Goal: Complete application form: Complete application form

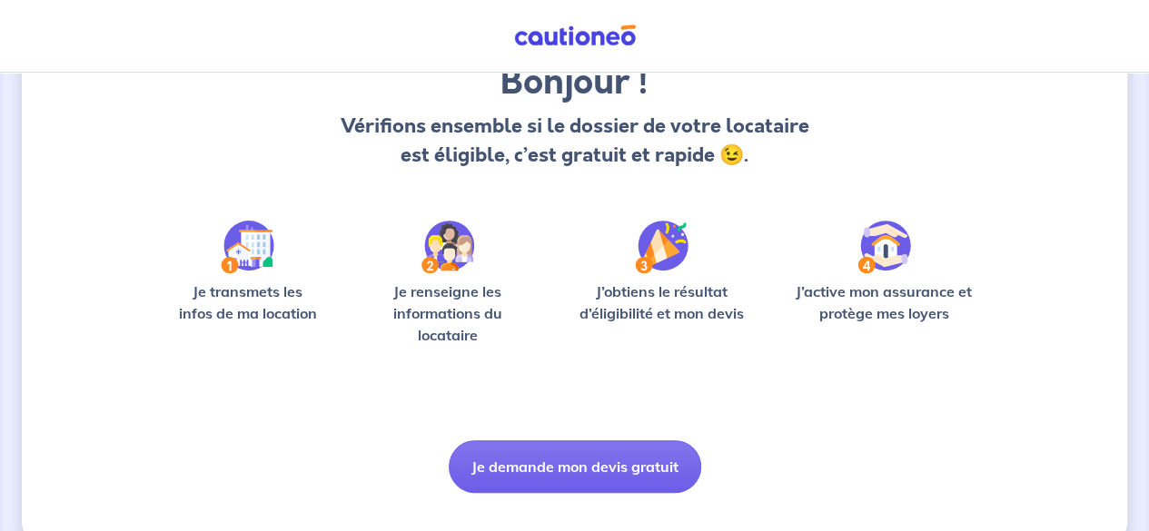
scroll to position [198, 0]
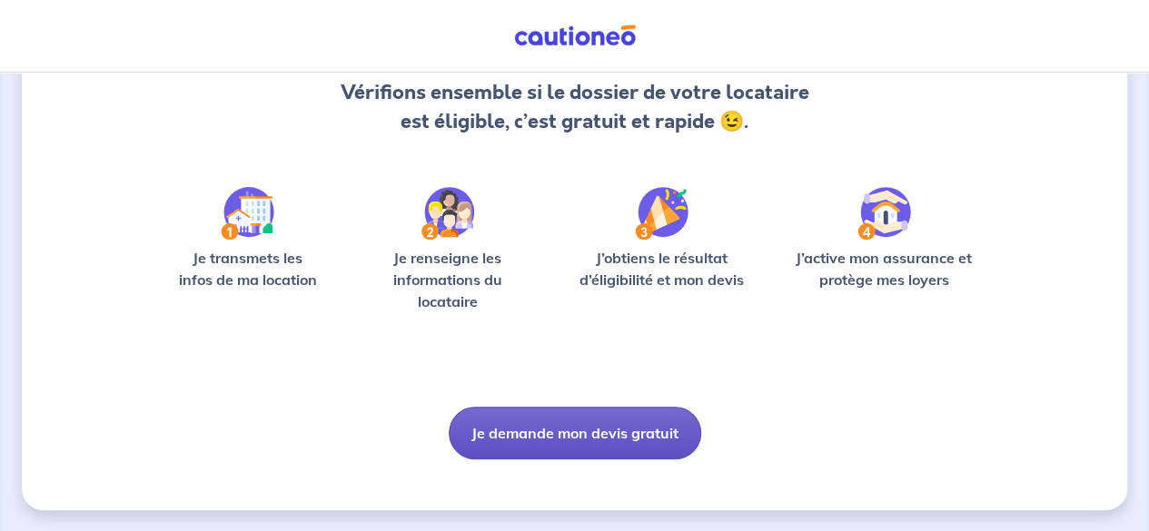
click at [589, 426] on button "Je demande mon devis gratuit" at bounding box center [575, 433] width 253 height 53
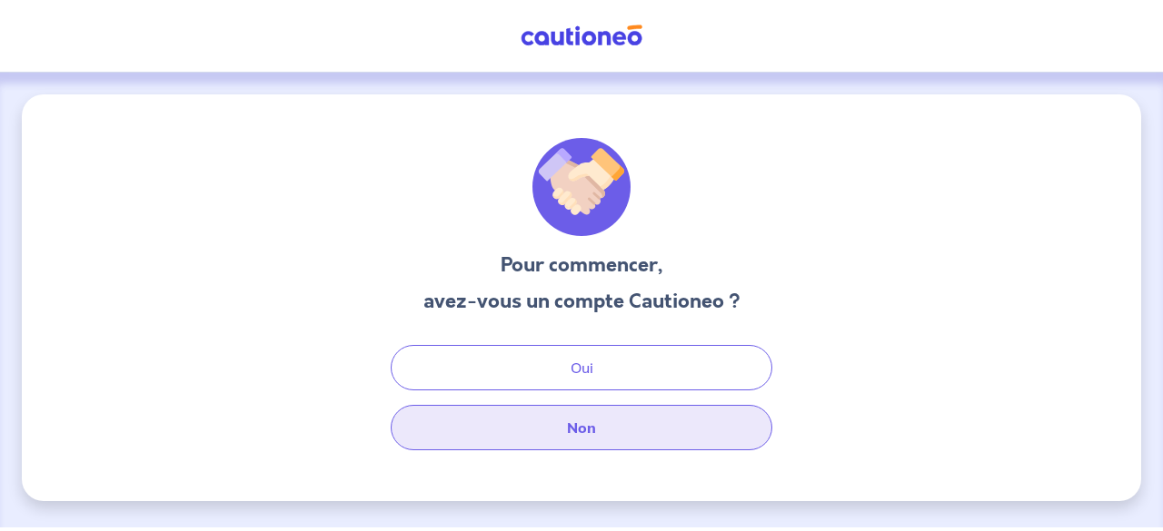
click at [583, 418] on button "Non" at bounding box center [581, 427] width 381 height 45
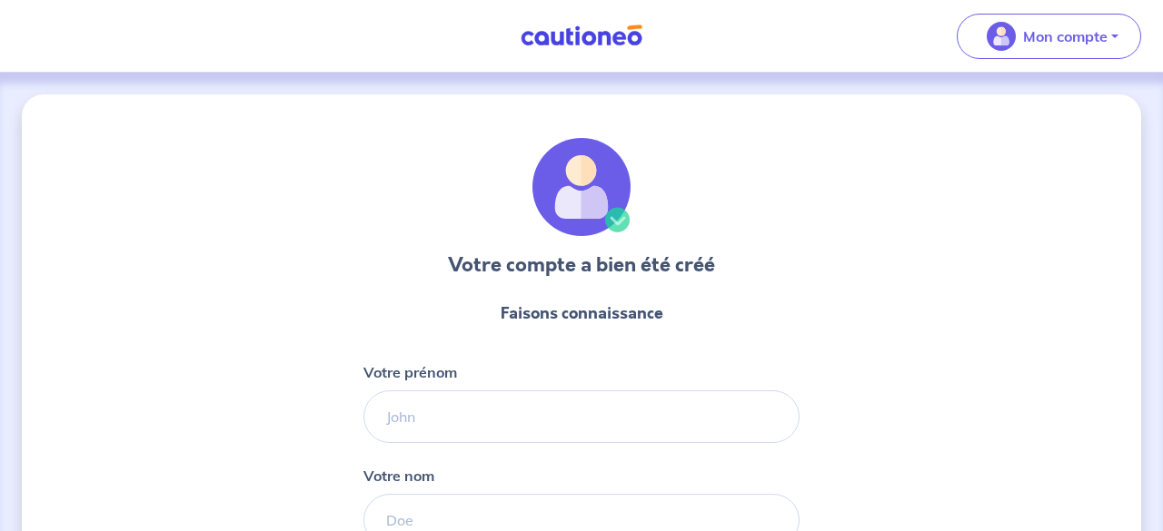
select select "FR"
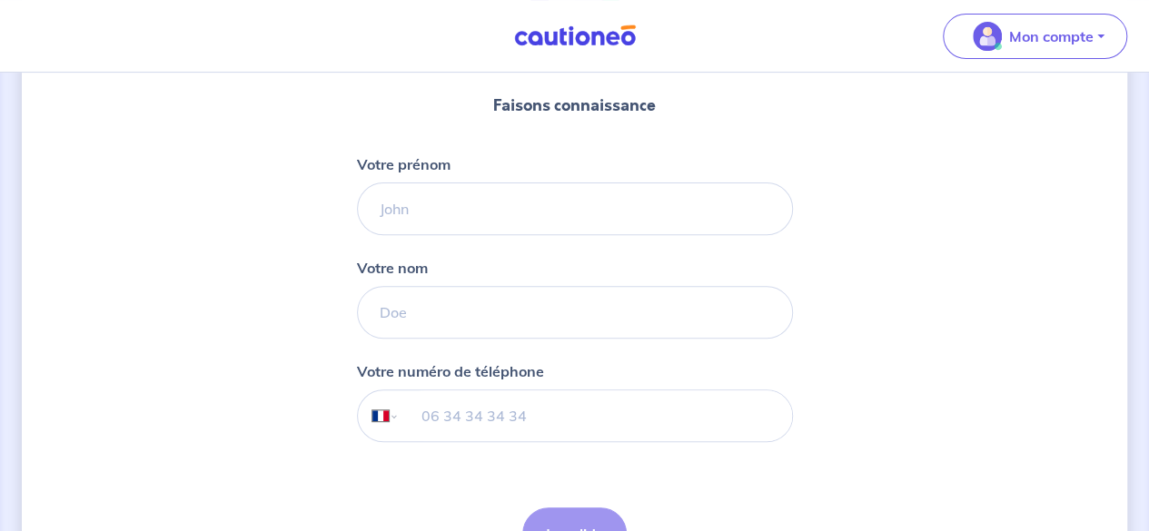
scroll to position [209, 0]
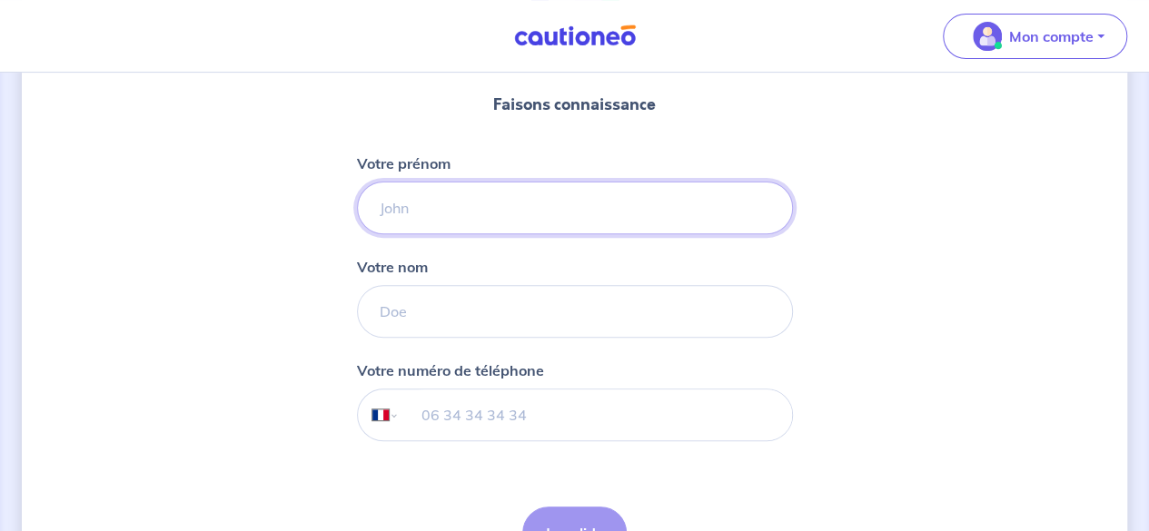
click at [510, 219] on input "Votre prénom" at bounding box center [575, 208] width 436 height 53
type input "hasan"
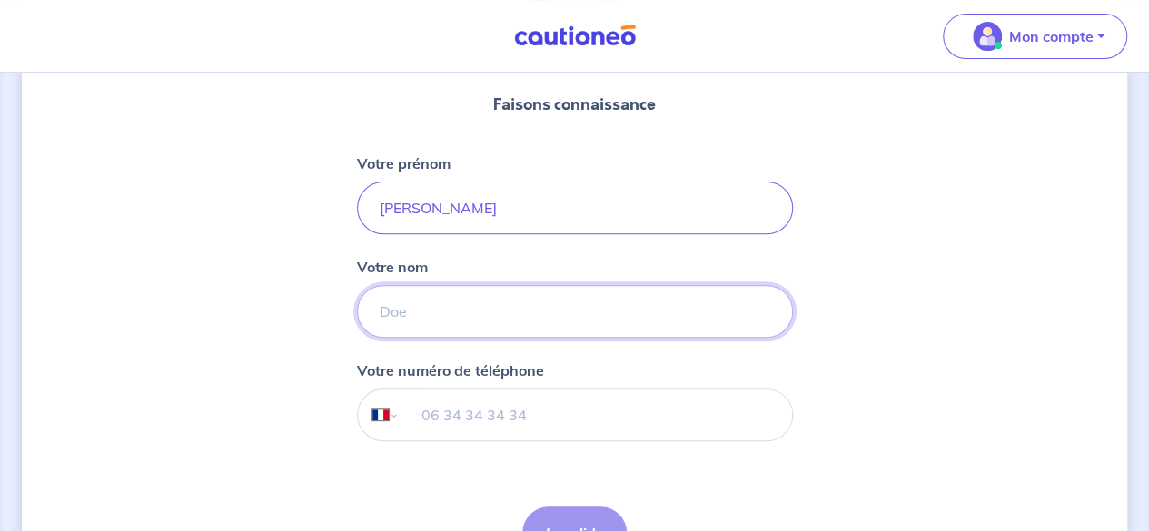
click at [466, 312] on input "Votre nom" at bounding box center [575, 311] width 436 height 53
type input "mebrouki"
type input "07 63 53 27 87"
click at [571, 511] on button "Je valide" at bounding box center [574, 533] width 104 height 53
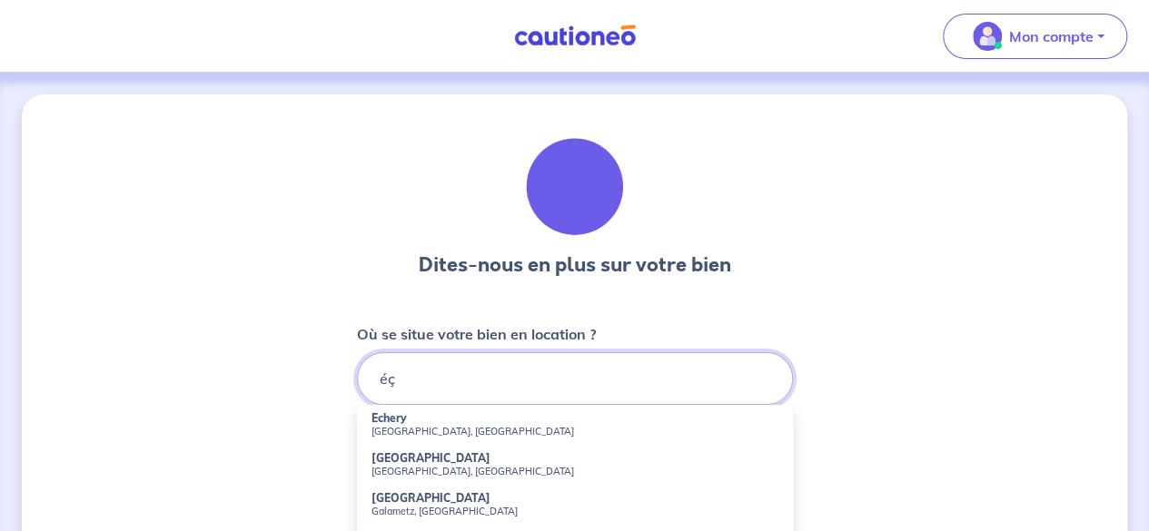
type input "é"
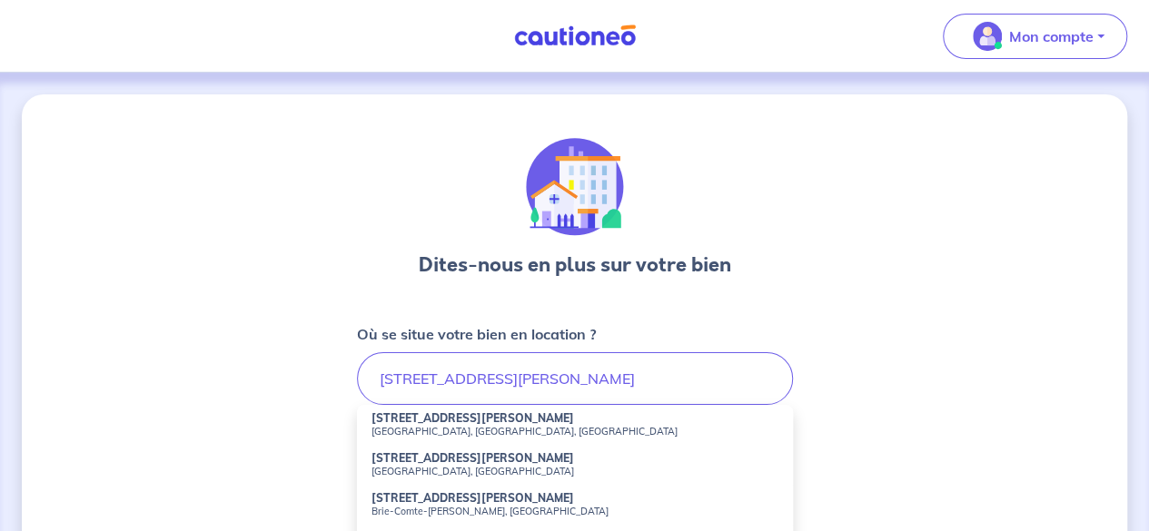
click at [462, 501] on strong "29 Rue Albert Camus" at bounding box center [472, 498] width 203 height 14
type input "29 Rue Albert Camus, Brie-Comte-Robert, France"
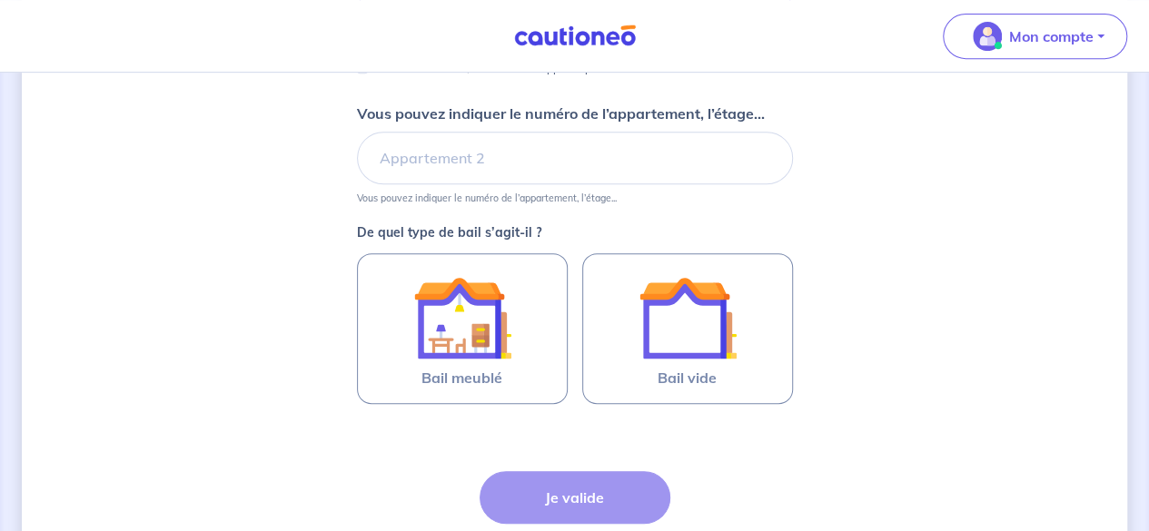
scroll to position [391, 0]
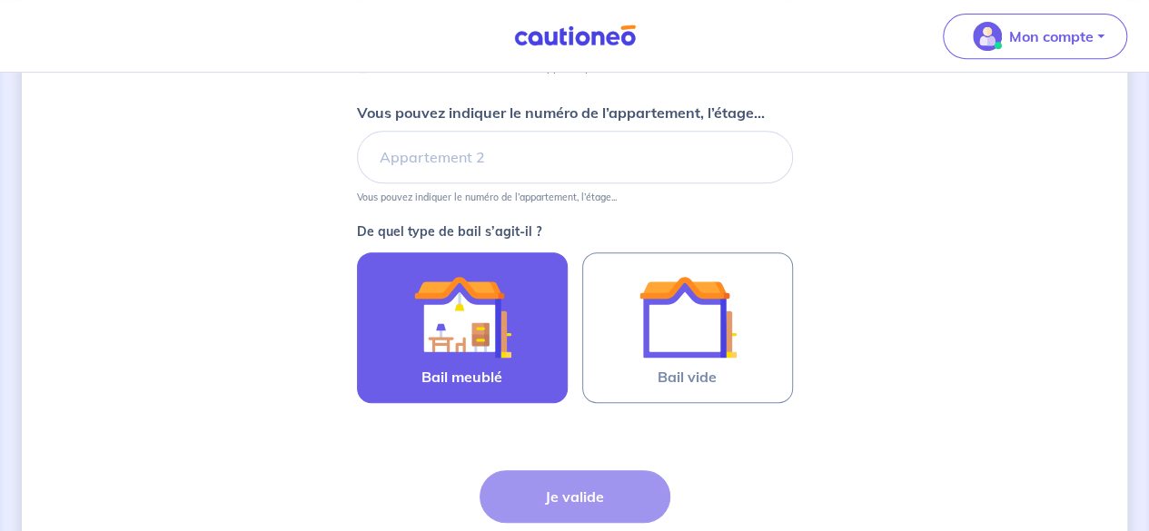
click at [496, 297] on img at bounding box center [462, 317] width 98 height 98
click at [0, 0] on input "Bail meublé" at bounding box center [0, 0] width 0 height 0
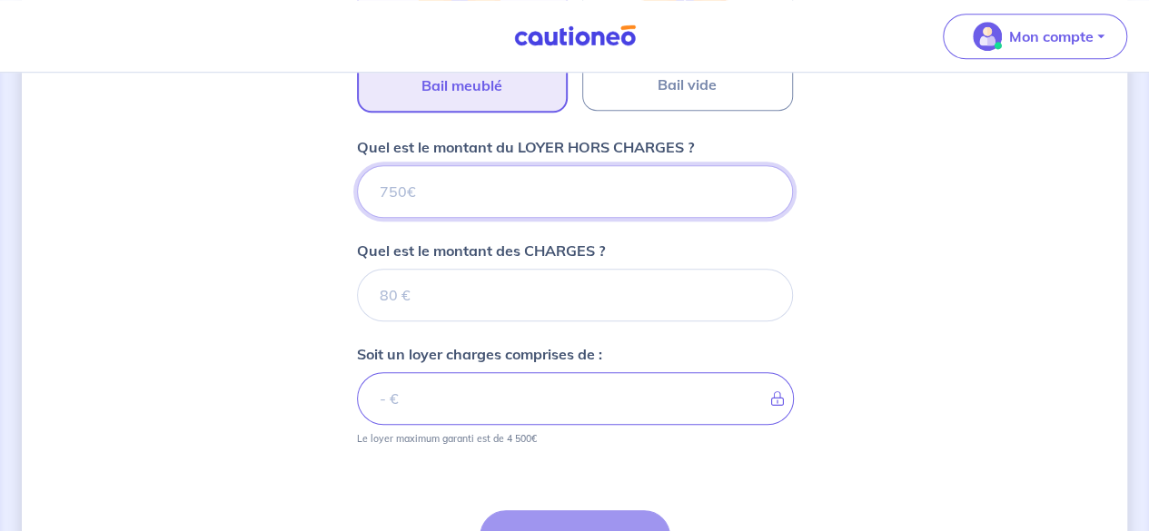
scroll to position [683, 0]
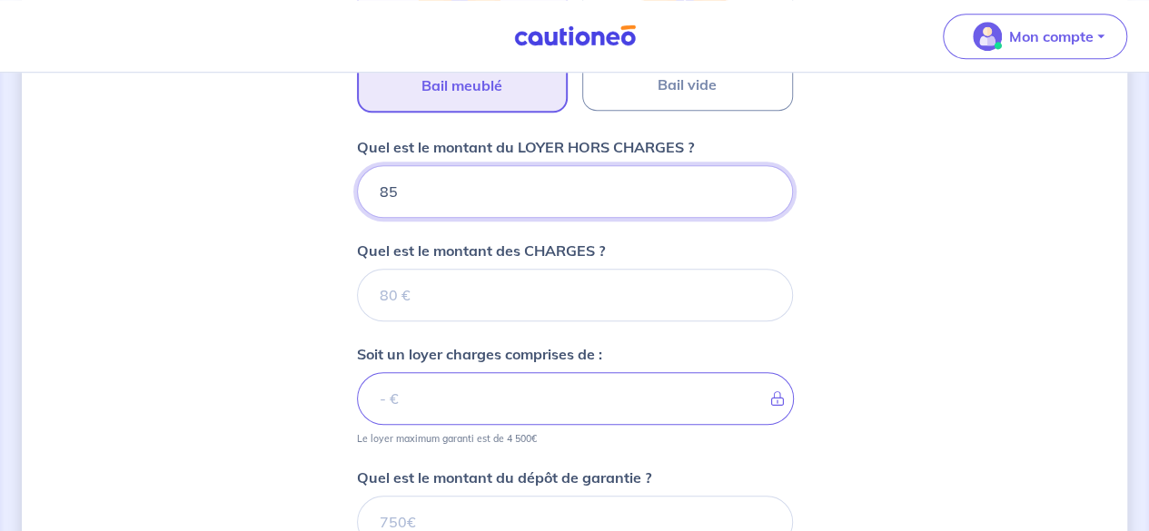
type input "850"
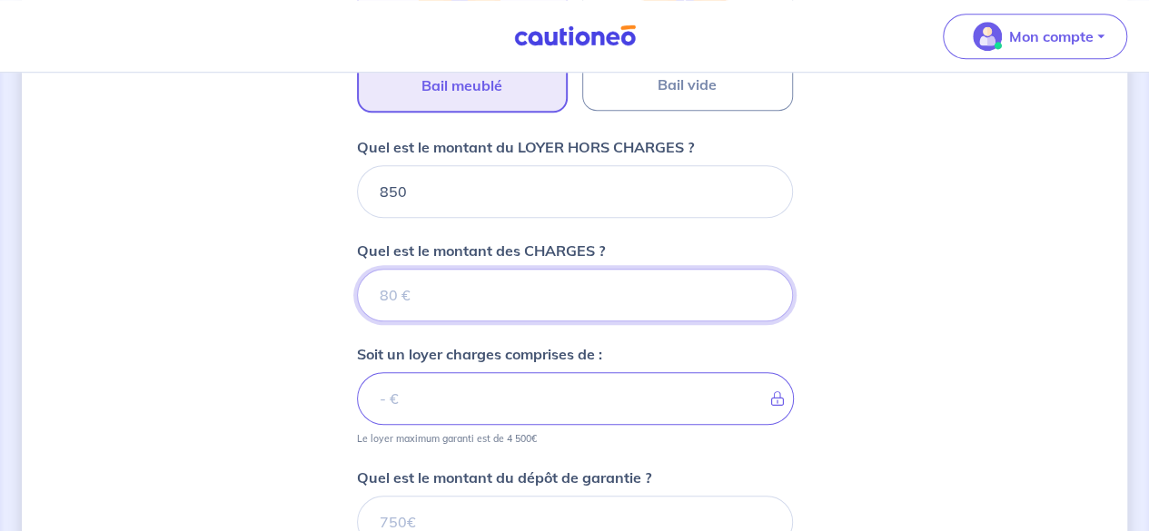
click at [456, 284] on input "Quel est le montant des CHARGES ?" at bounding box center [575, 295] width 436 height 53
type input "120"
type input "970"
type input "120"
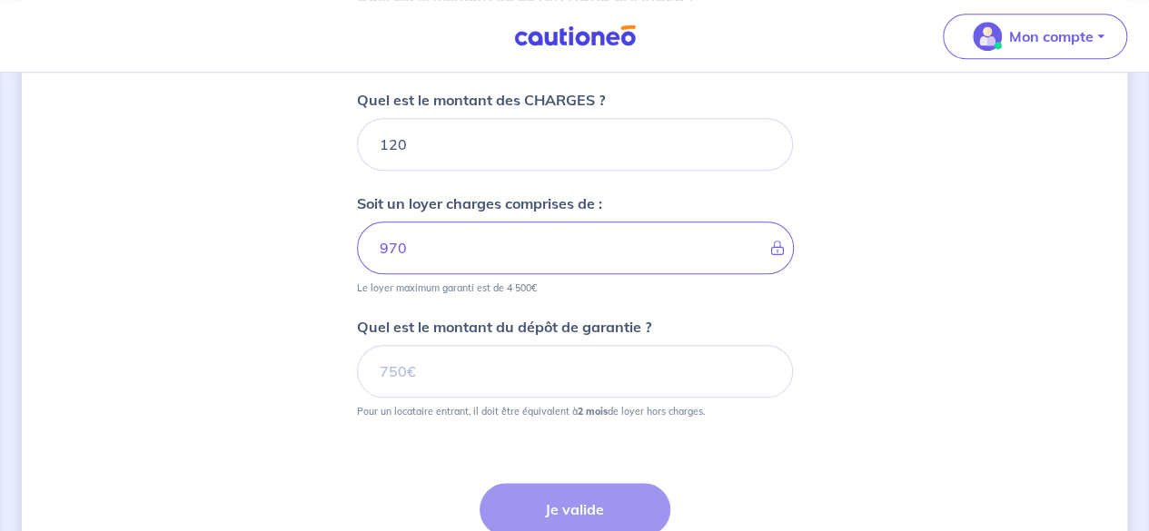
scroll to position [834, 0]
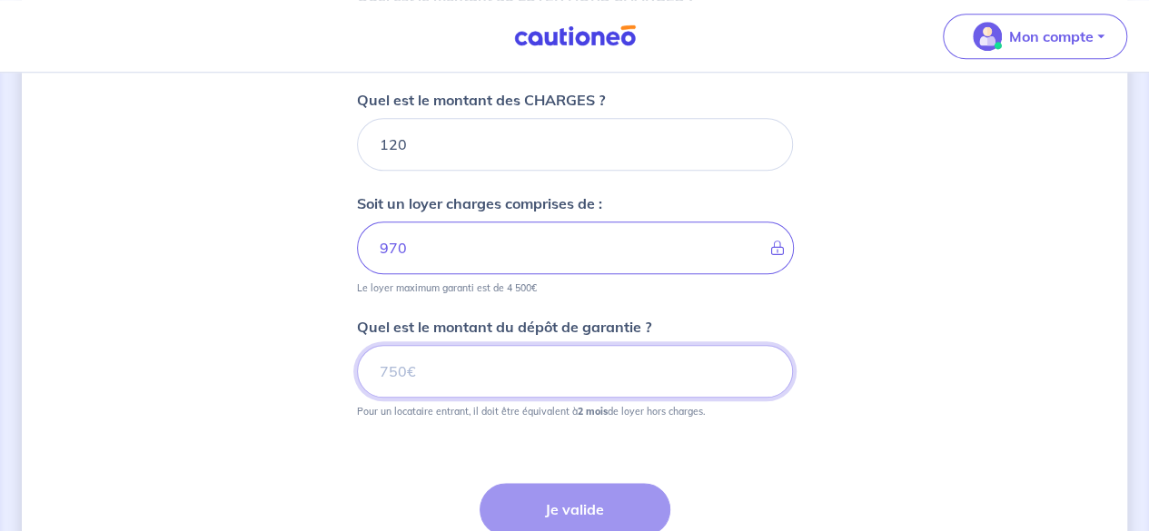
click at [450, 354] on input "Quel est le montant du dépôt de garantie ?" at bounding box center [575, 371] width 436 height 53
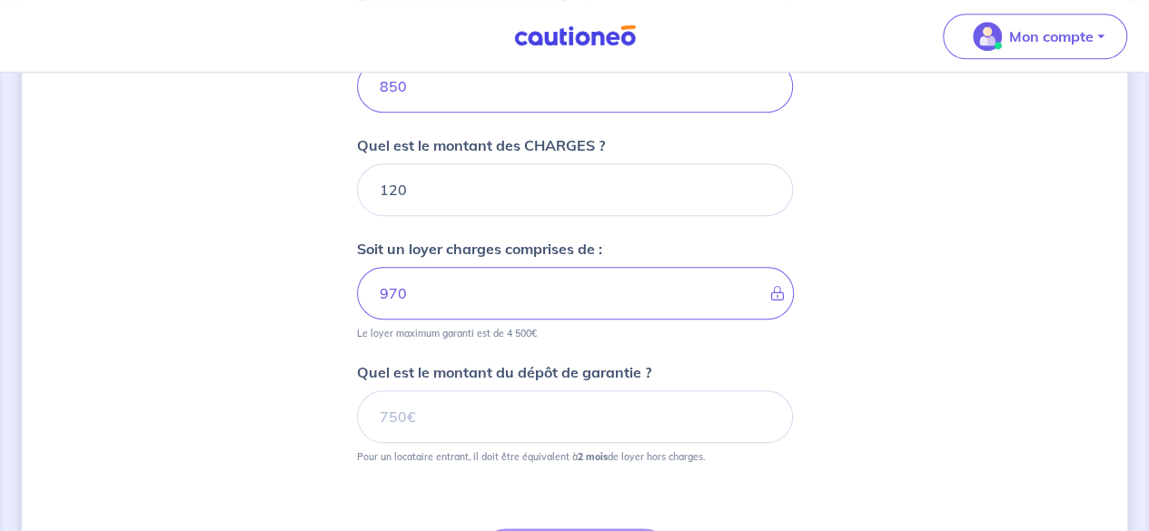
scroll to position [790, 0]
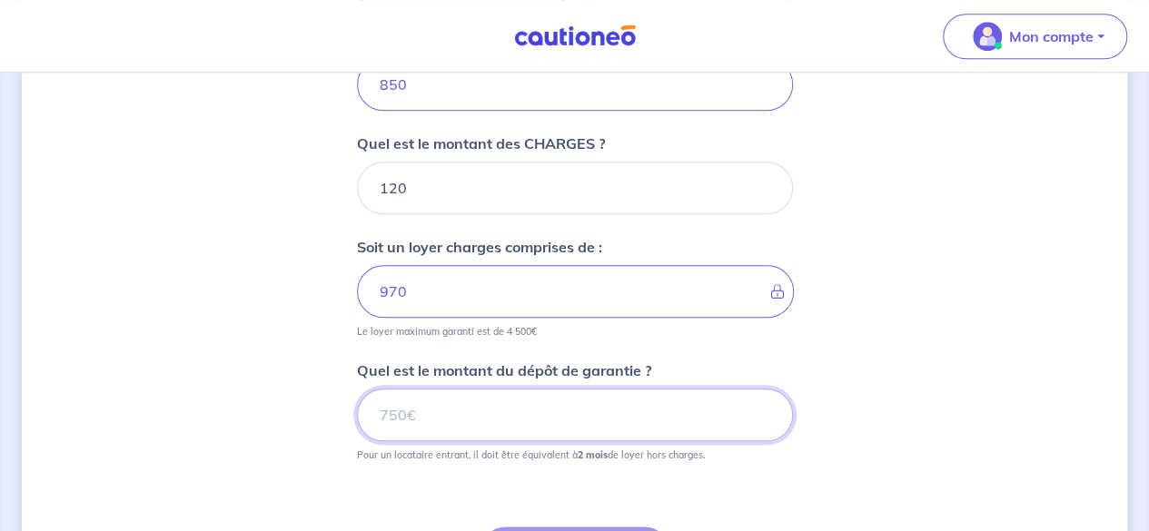
click at [438, 405] on input "Quel est le montant du dépôt de garantie ?" at bounding box center [575, 415] width 436 height 53
type input "1700"
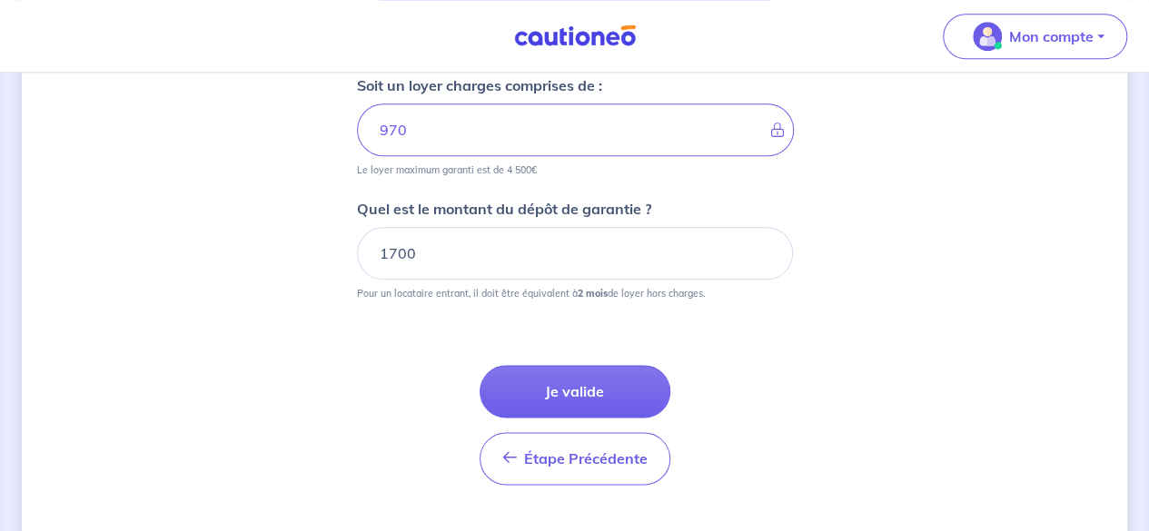
scroll to position [987, 0]
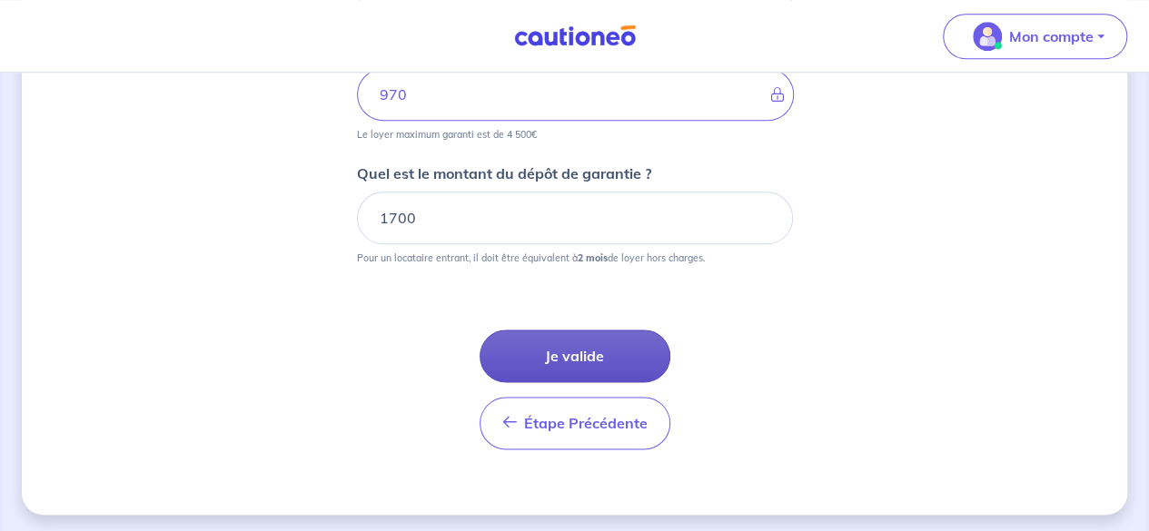
click at [548, 348] on button "Je valide" at bounding box center [575, 356] width 191 height 53
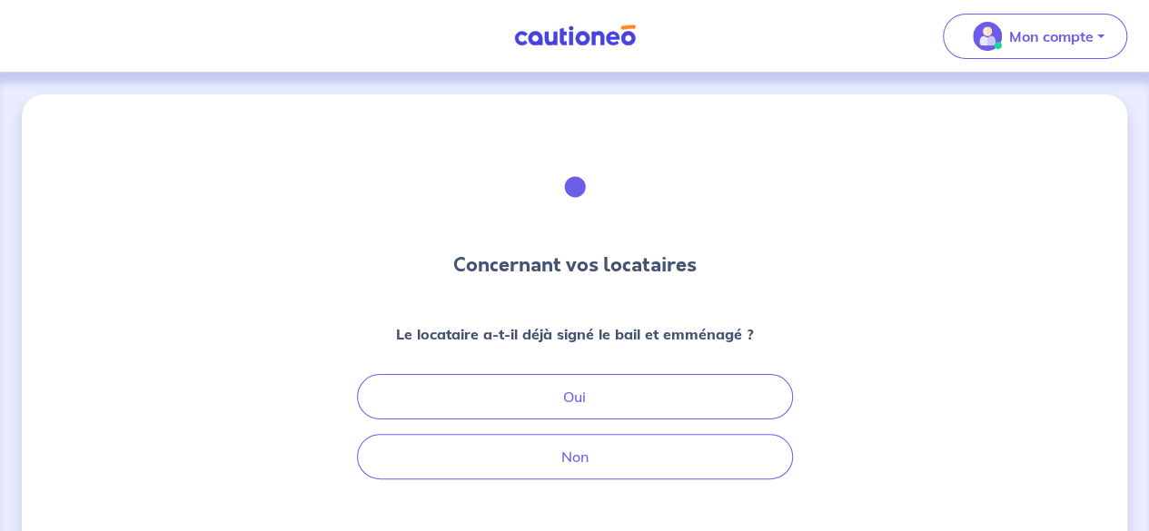
scroll to position [133, 0]
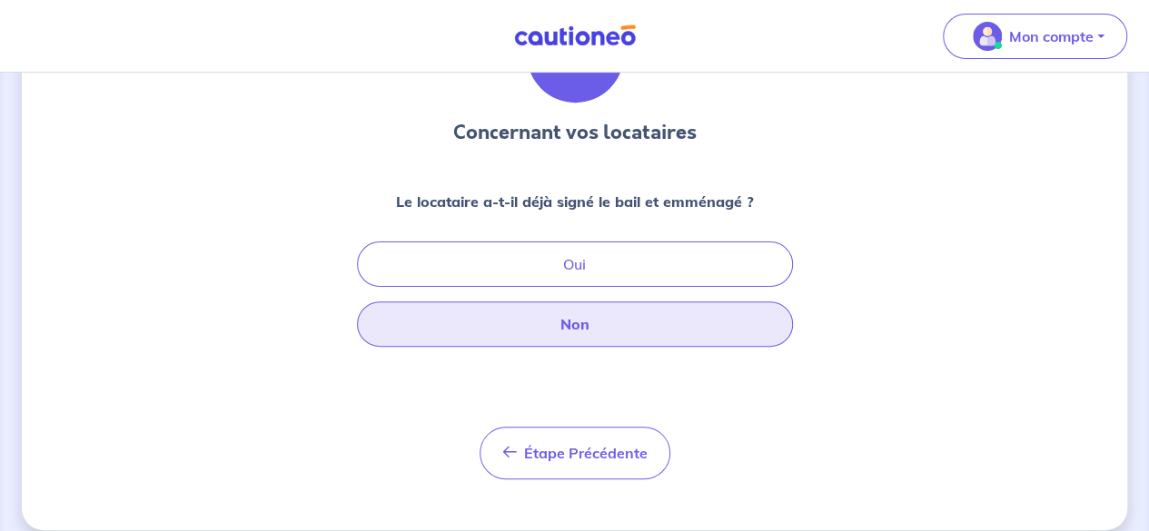
click at [522, 322] on button "Non" at bounding box center [575, 324] width 436 height 45
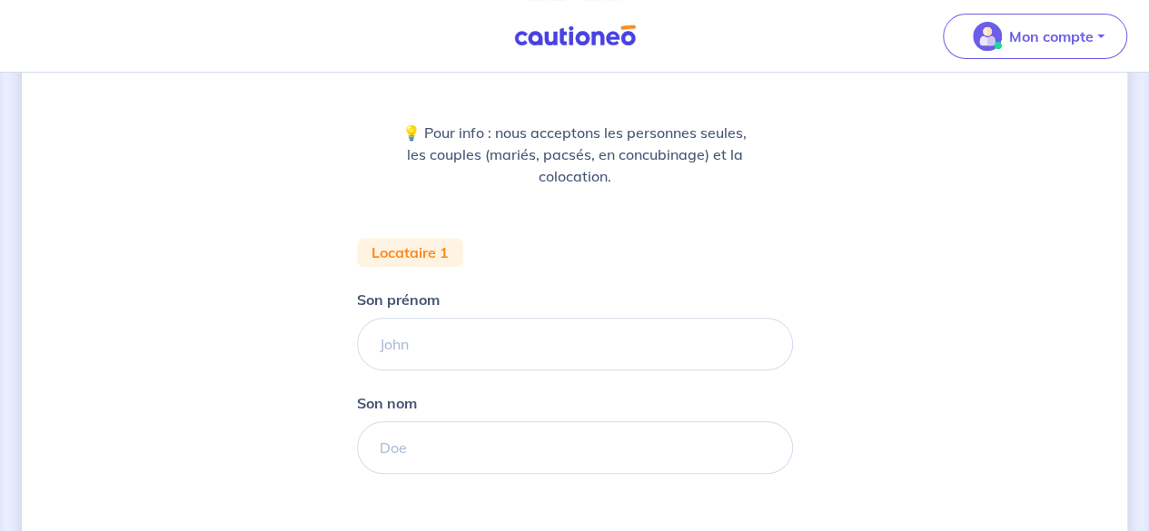
scroll to position [302, 0]
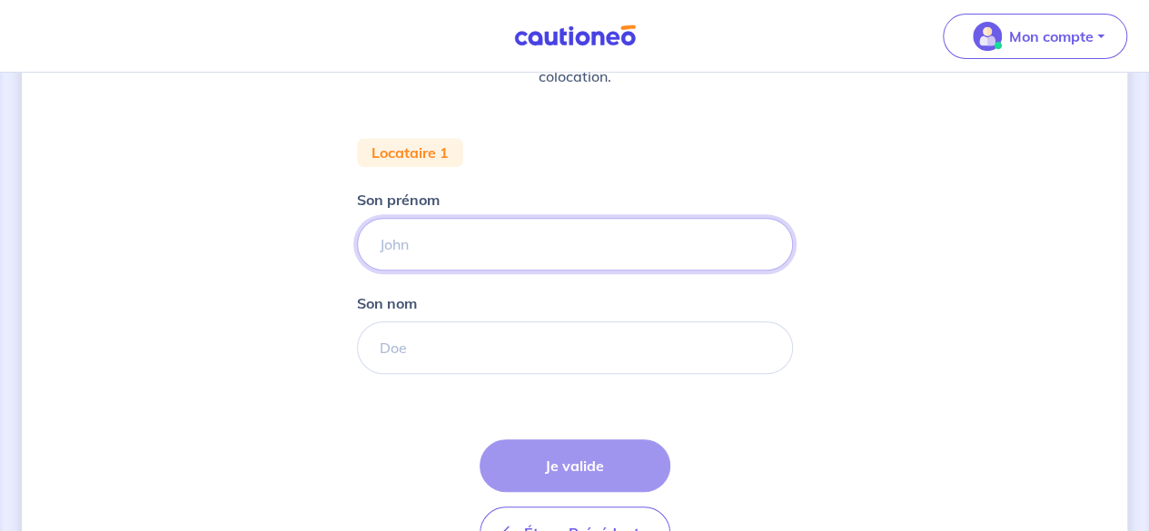
click at [463, 254] on input "Son prénom" at bounding box center [575, 244] width 436 height 53
type input "Belkacem"
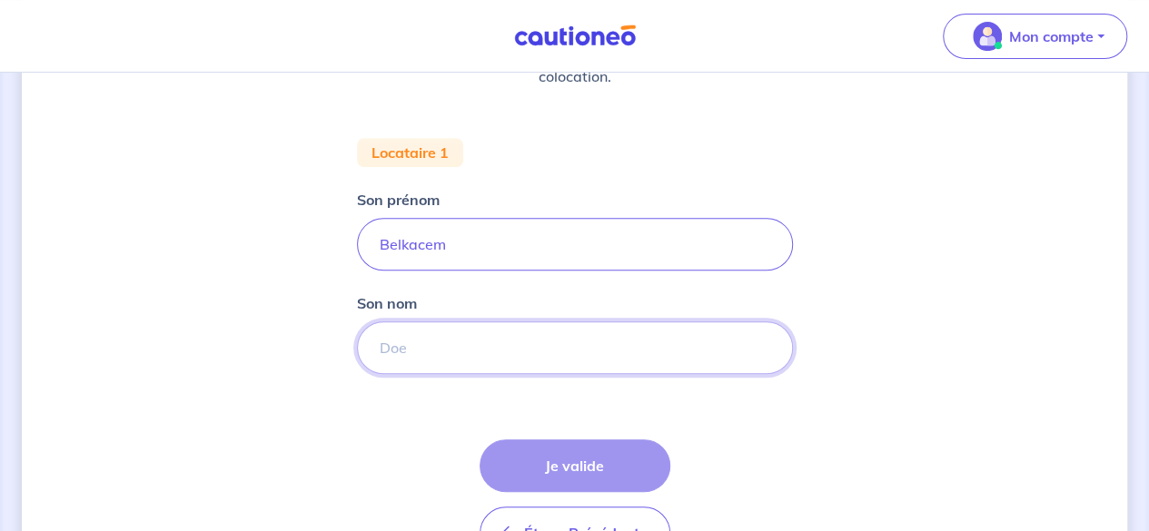
click at [470, 331] on input "Son nom" at bounding box center [575, 348] width 436 height 53
type input "Neggazi"
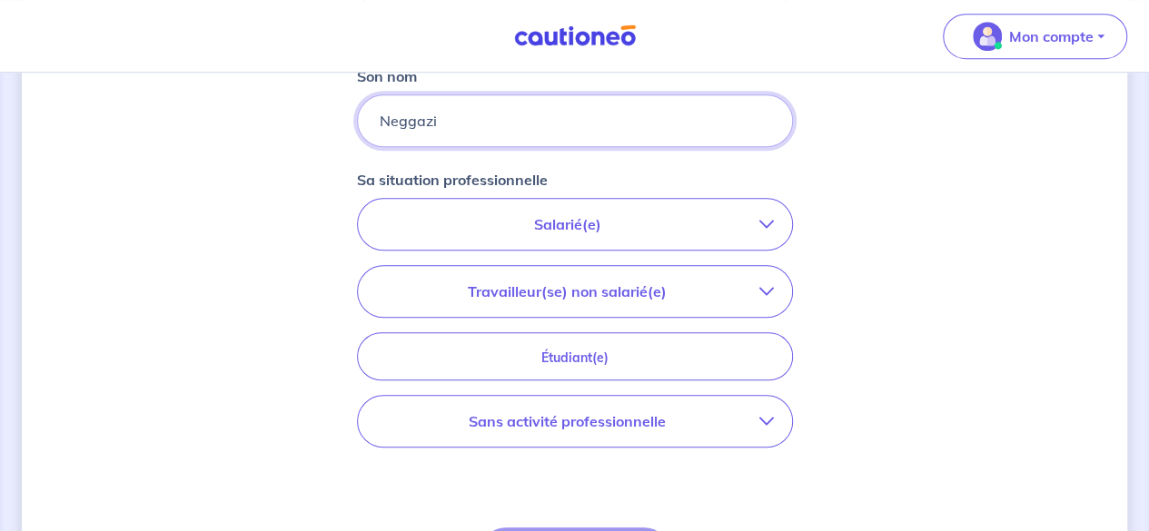
scroll to position [530, 0]
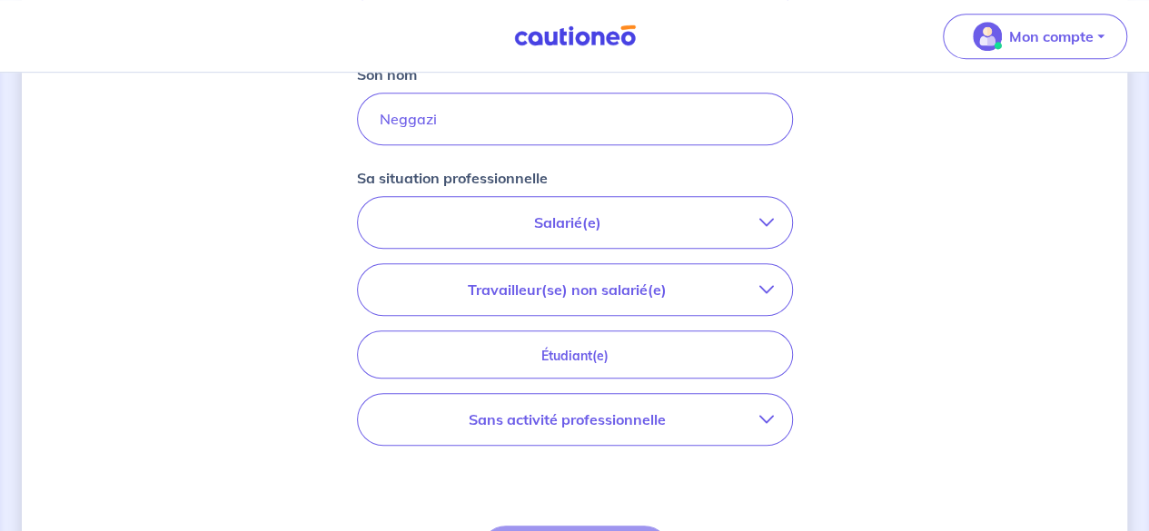
click at [596, 226] on p "Salarié(e)" at bounding box center [567, 223] width 383 height 22
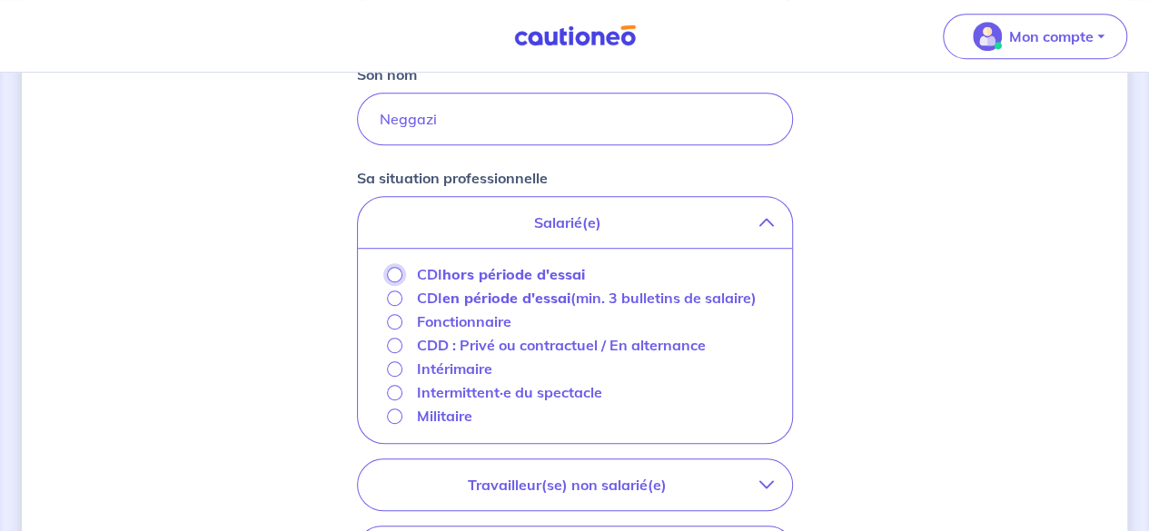
click at [391, 271] on input "CDI hors période d'essai" at bounding box center [394, 274] width 15 height 15
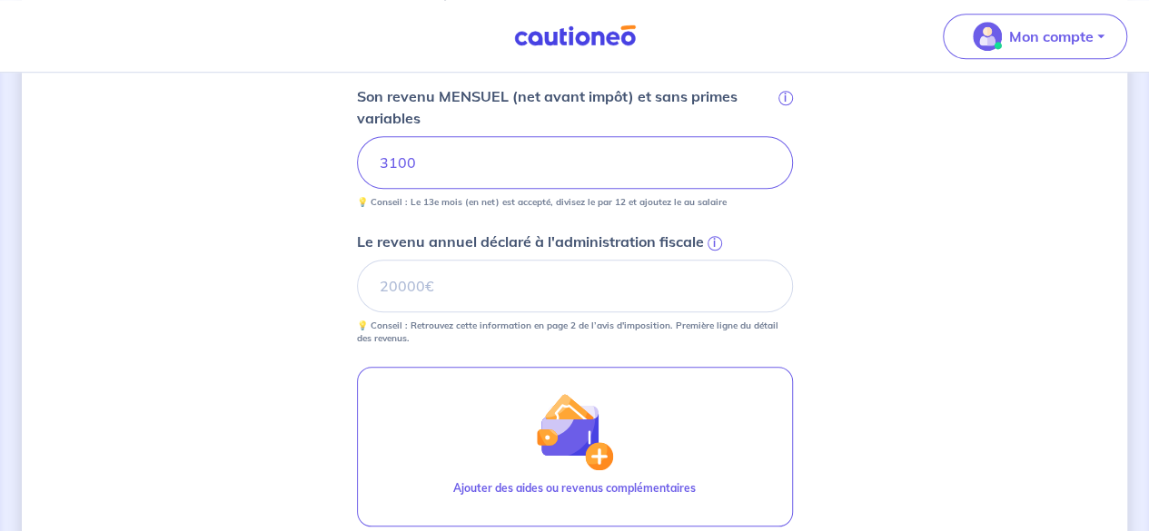
scroll to position [752, 0]
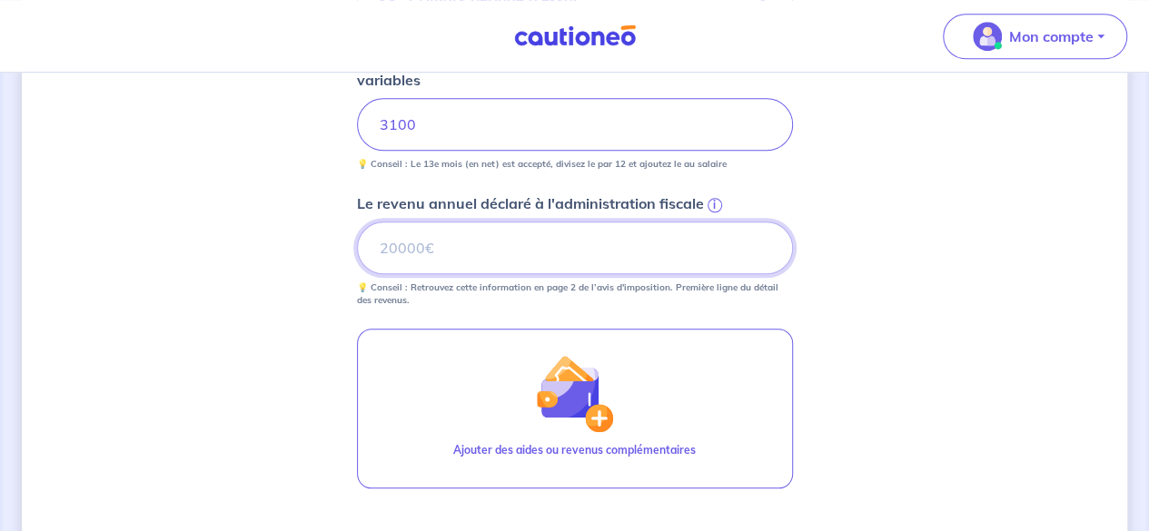
click at [415, 248] on input "Le revenu annuel déclaré à l'administration fiscale i" at bounding box center [575, 248] width 436 height 53
type input "25044"
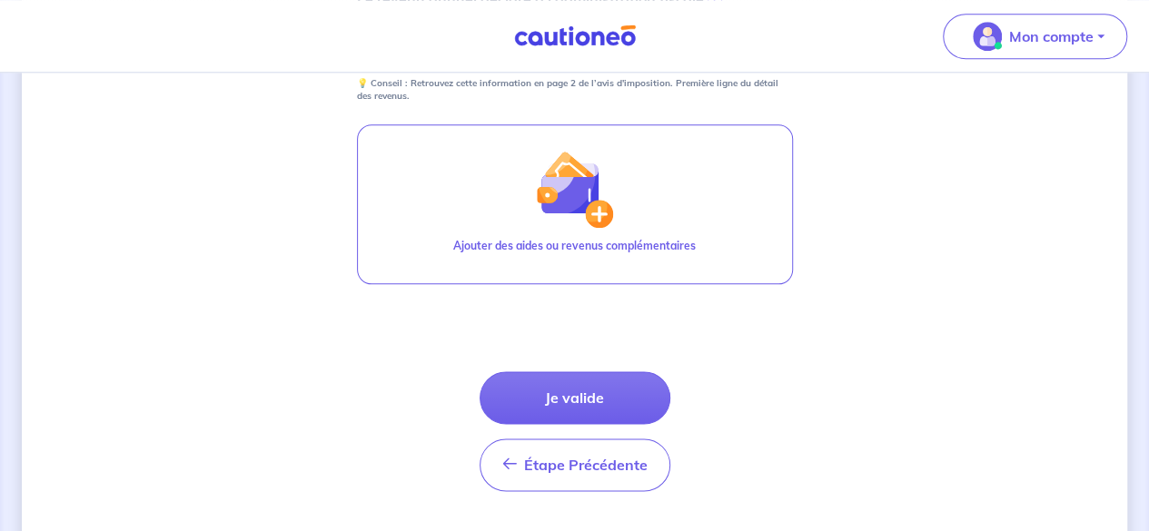
scroll to position [957, 0]
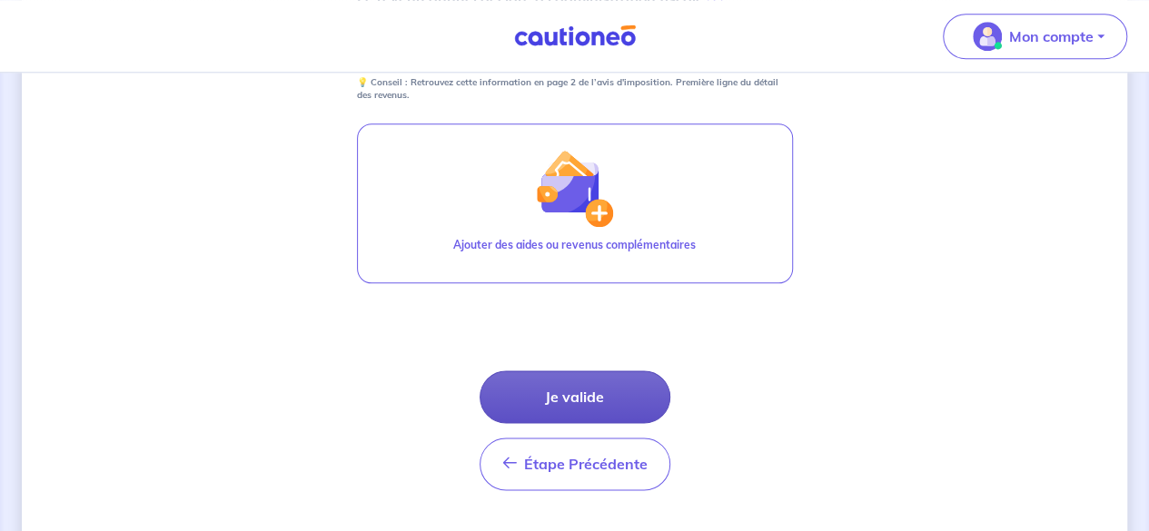
click at [546, 391] on button "Je valide" at bounding box center [575, 397] width 191 height 53
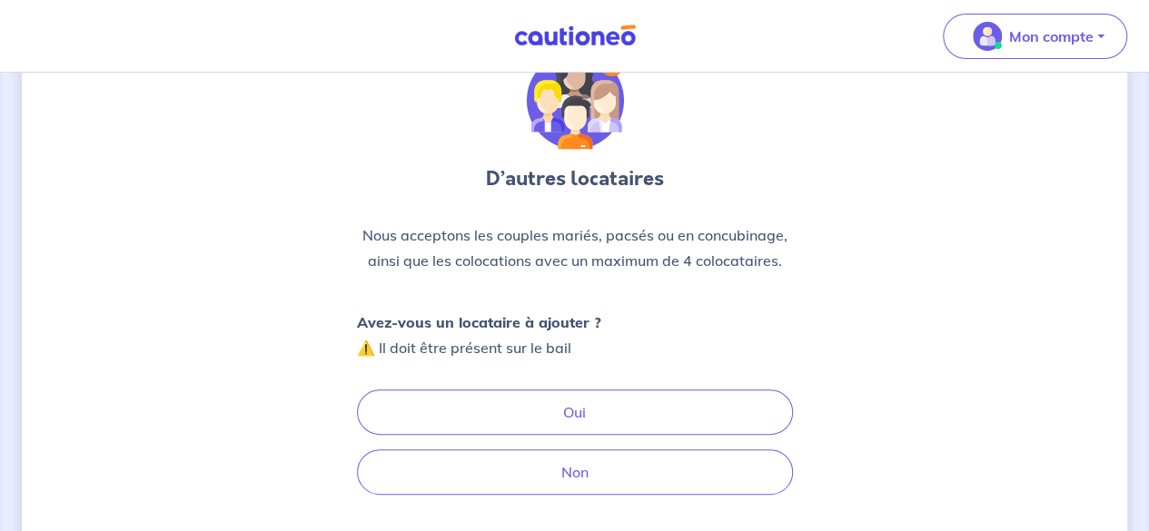
scroll to position [89, 0]
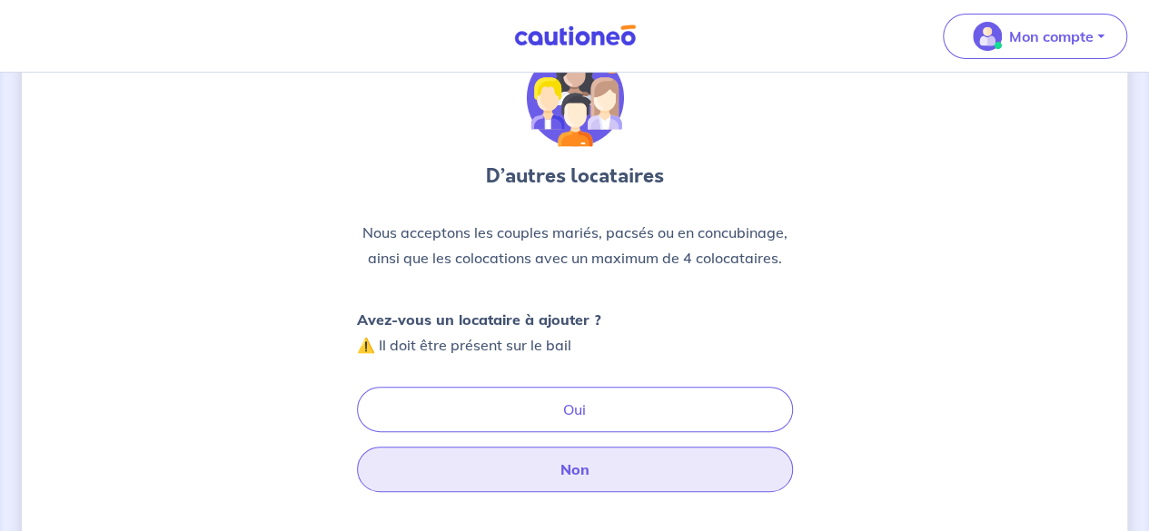
click at [518, 470] on button "Non" at bounding box center [575, 469] width 436 height 45
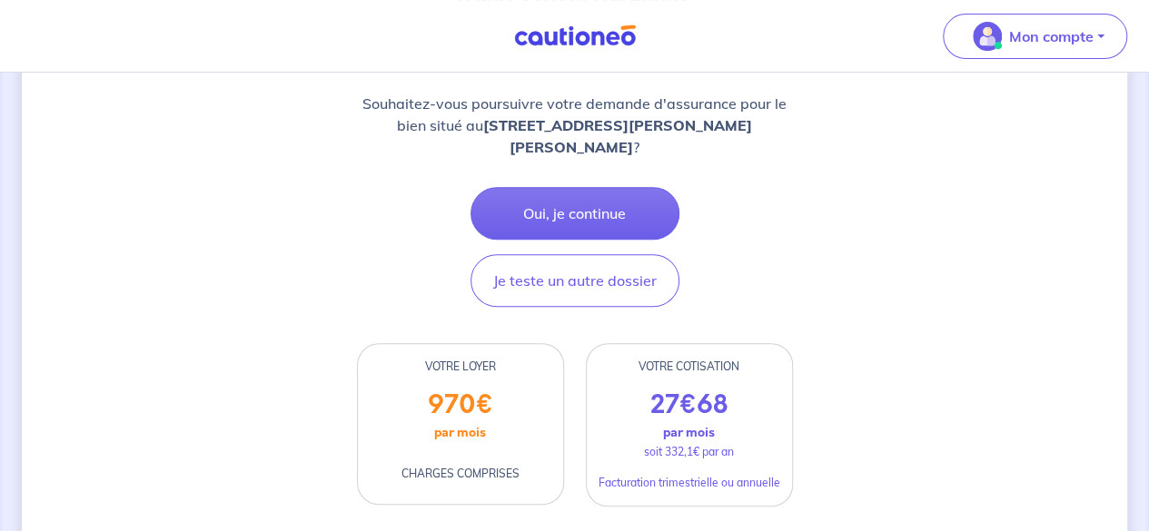
scroll to position [236, 0]
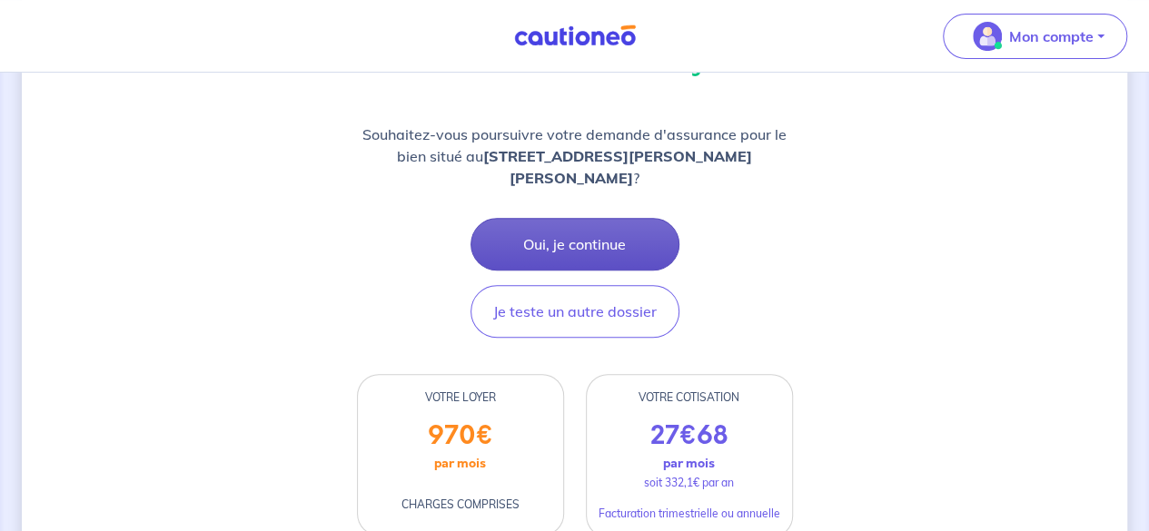
click at [563, 240] on button "Oui, je continue" at bounding box center [574, 244] width 209 height 53
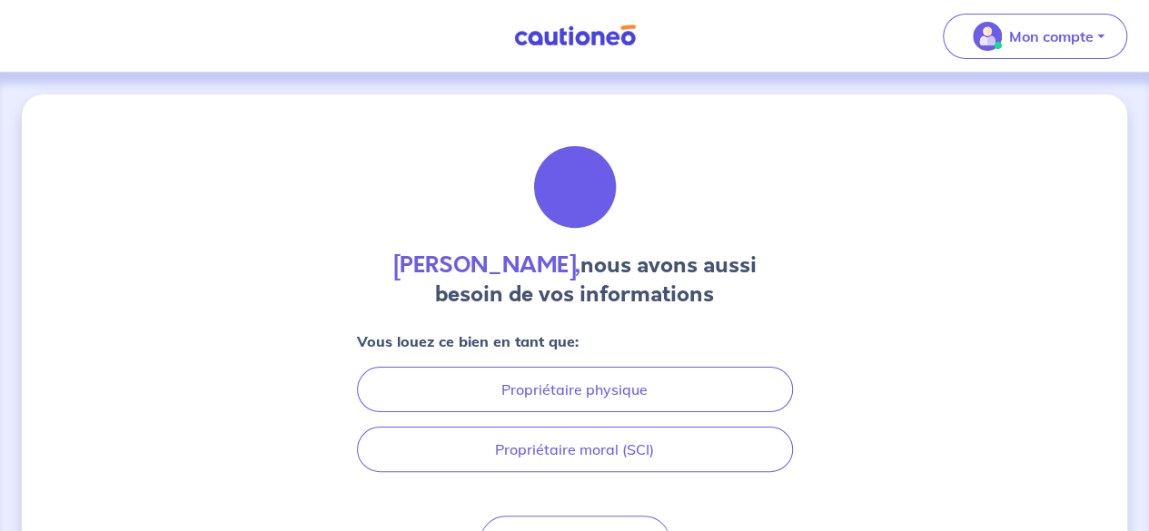
scroll to position [107, 0]
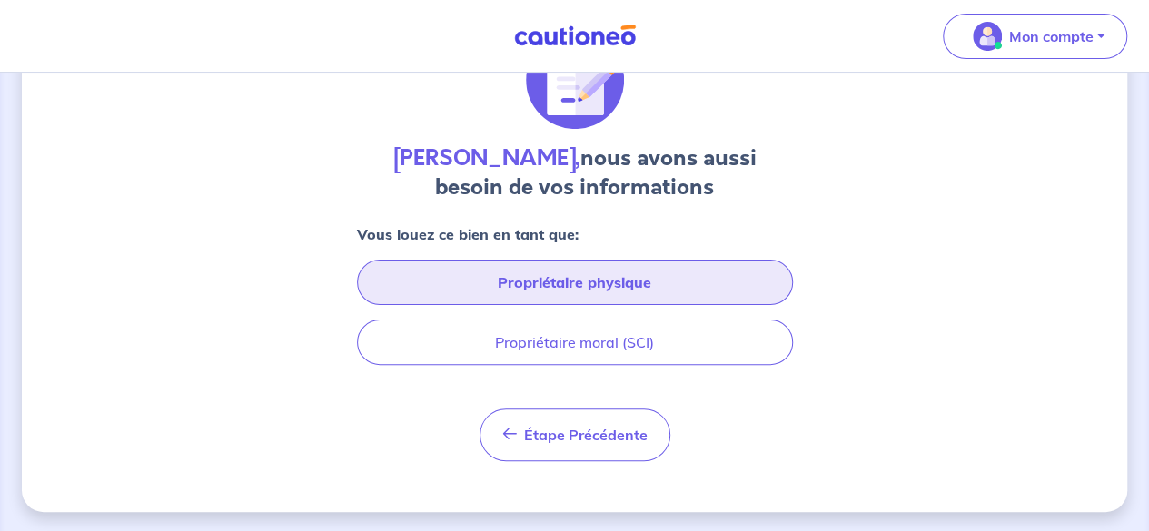
click at [563, 266] on button "Propriétaire physique" at bounding box center [575, 282] width 436 height 45
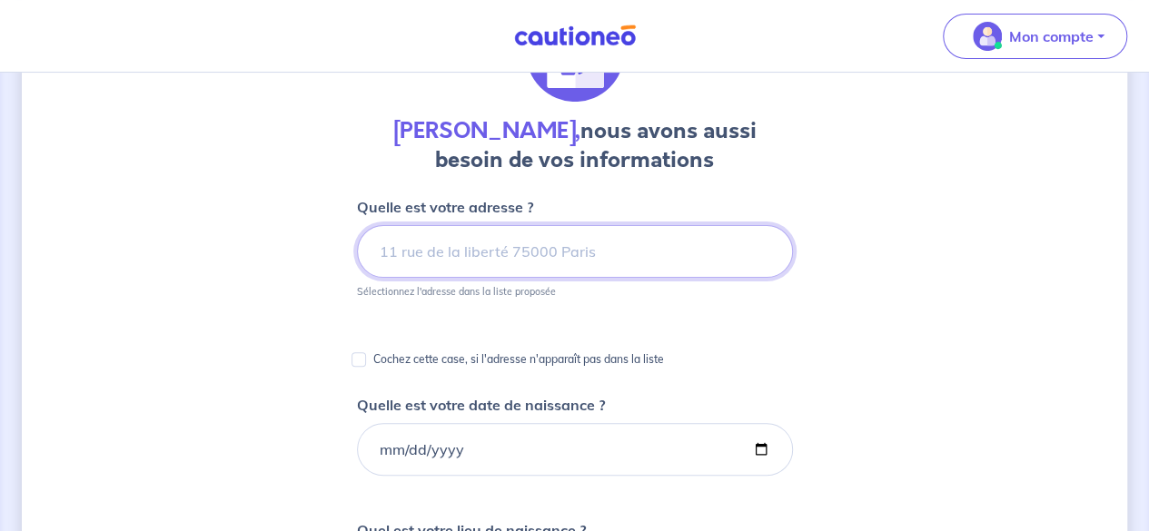
scroll to position [137, 0]
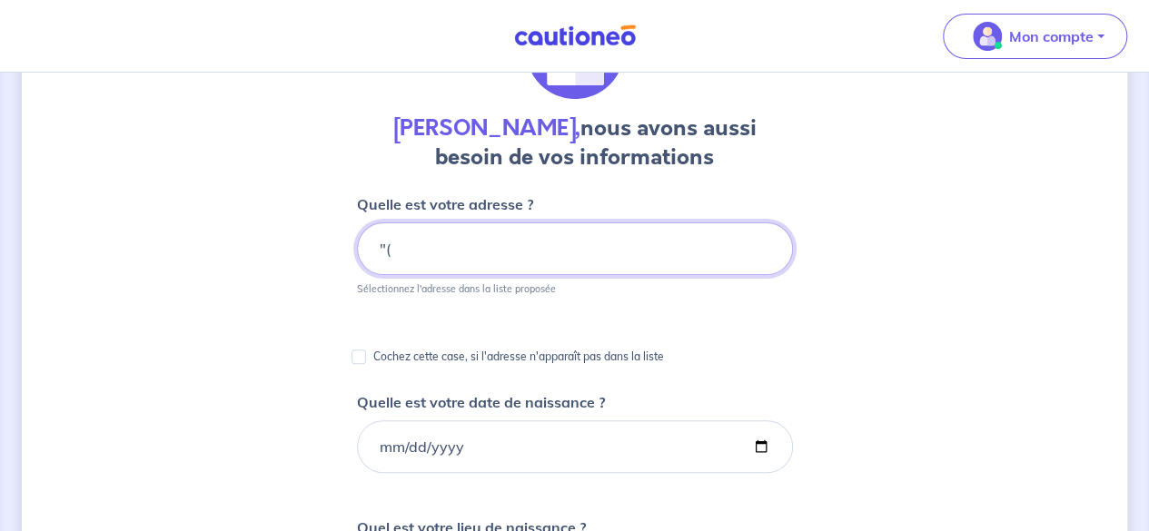
type input """
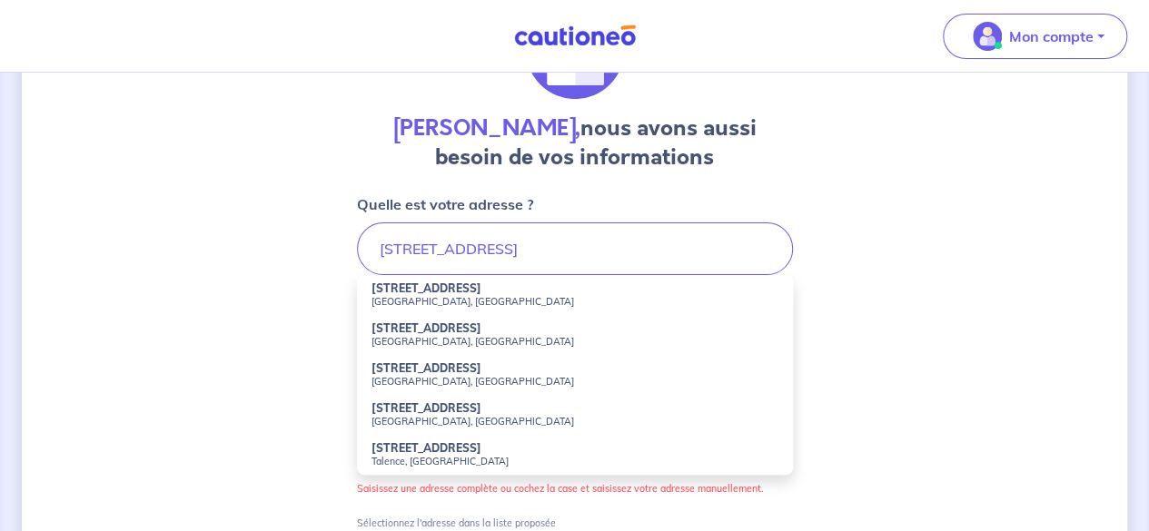
click at [469, 328] on strong "[STREET_ADDRESS]" at bounding box center [426, 329] width 110 height 14
type input "[STREET_ADDRESS]"
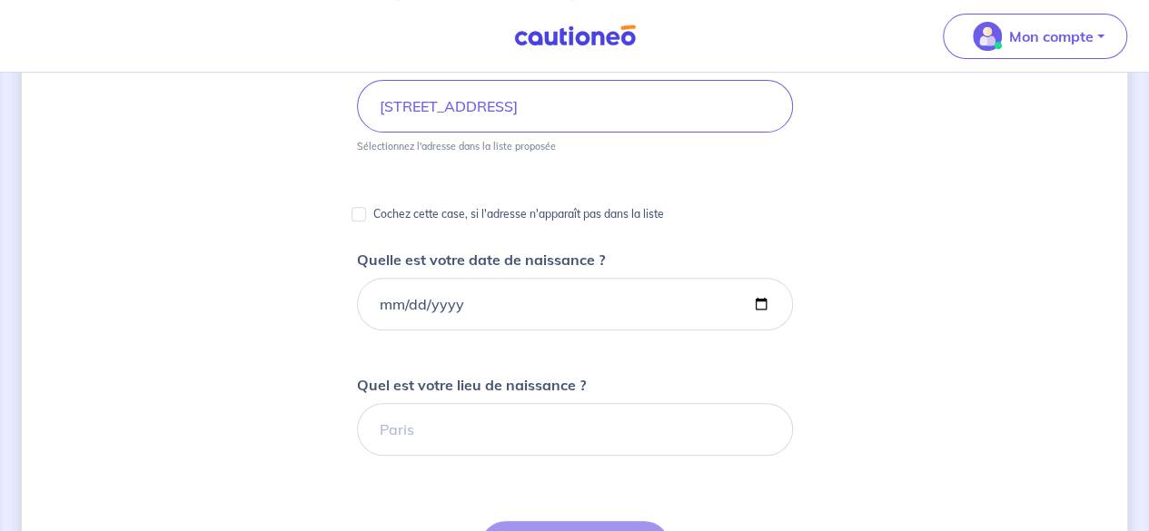
scroll to position [293, 0]
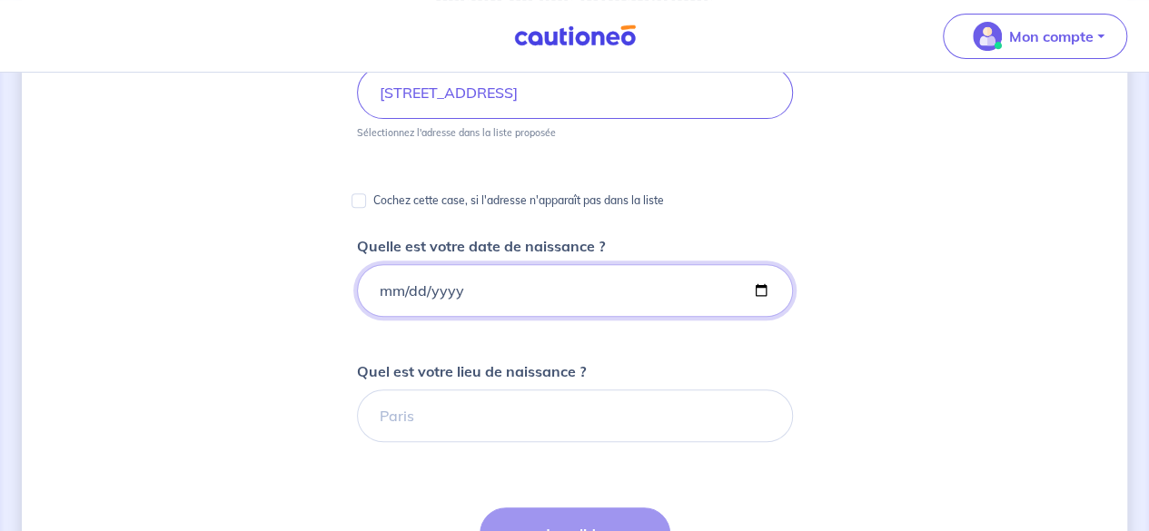
click at [379, 297] on input "Quelle est votre date de naissance ?" at bounding box center [575, 290] width 436 height 53
type input "[DATE]"
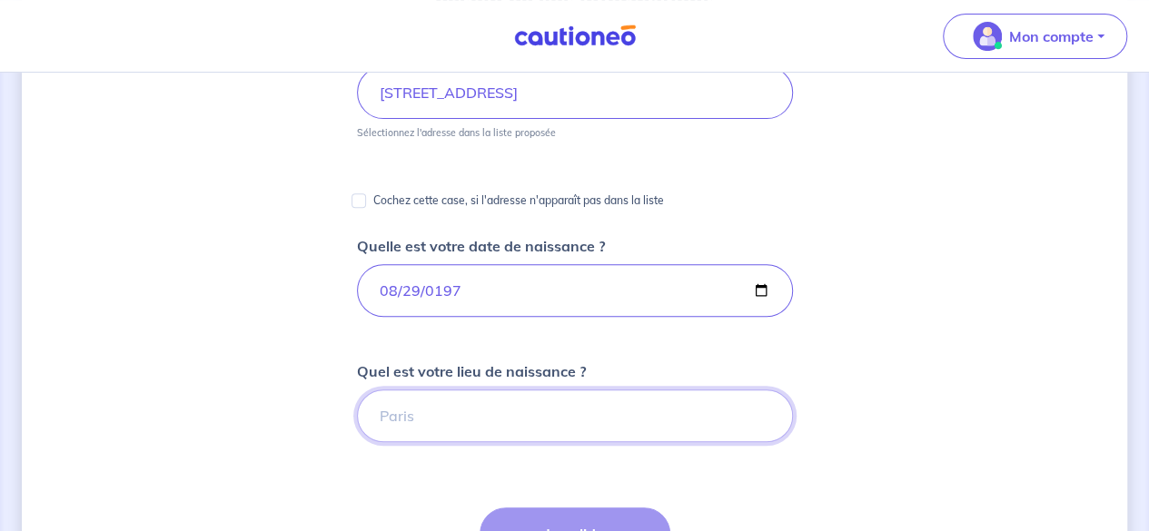
click at [437, 399] on input "Quel est votre lieu de naissance ?" at bounding box center [575, 416] width 436 height 53
type input "M"
type input "clamart"
click at [562, 515] on button "Je valide" at bounding box center [575, 534] width 191 height 53
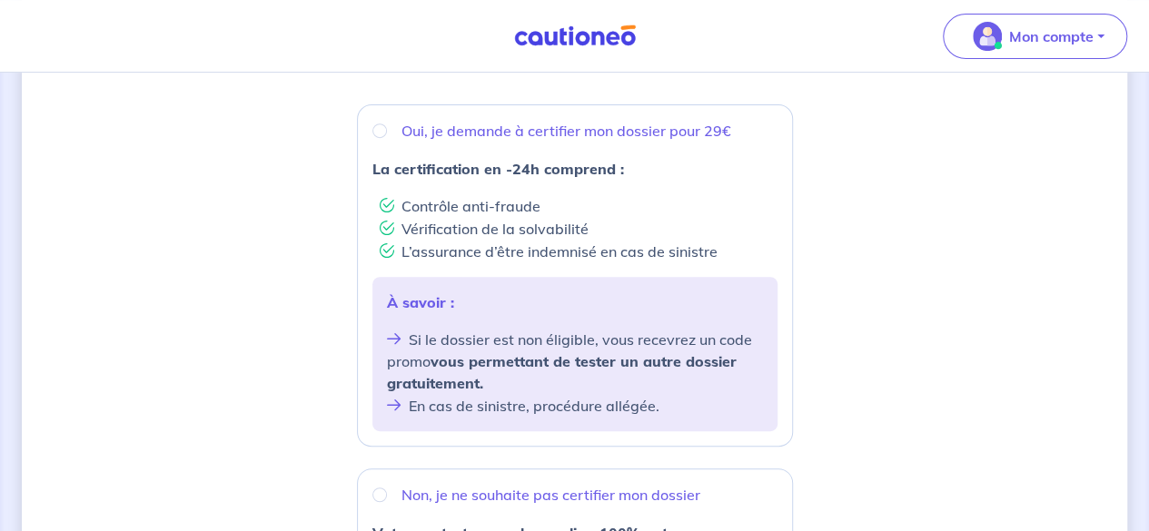
scroll to position [307, 0]
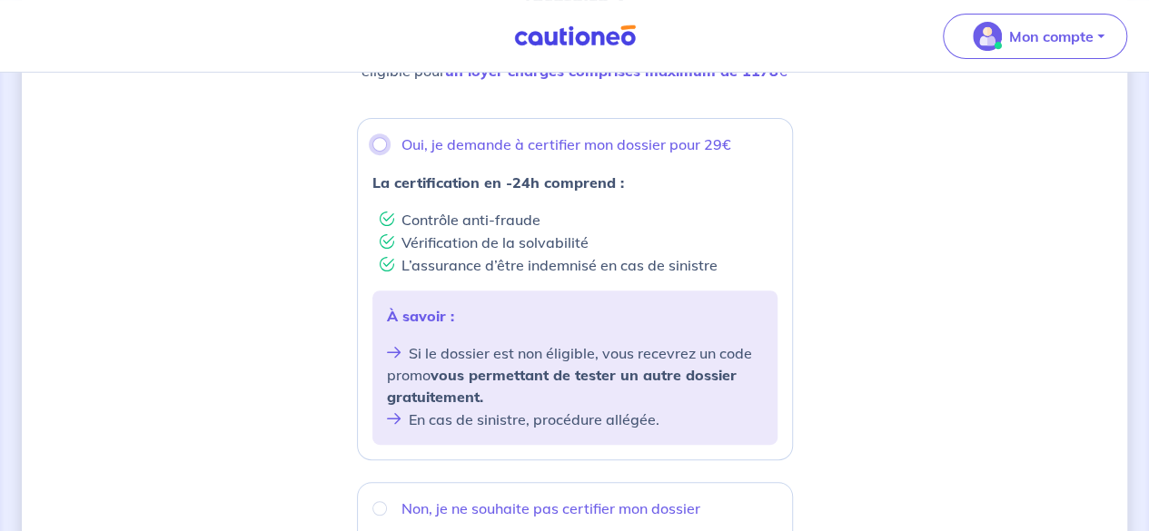
click at [381, 144] on input "Oui, je demande à certifier mon dossier pour 29€" at bounding box center [379, 144] width 15 height 15
radio input "true"
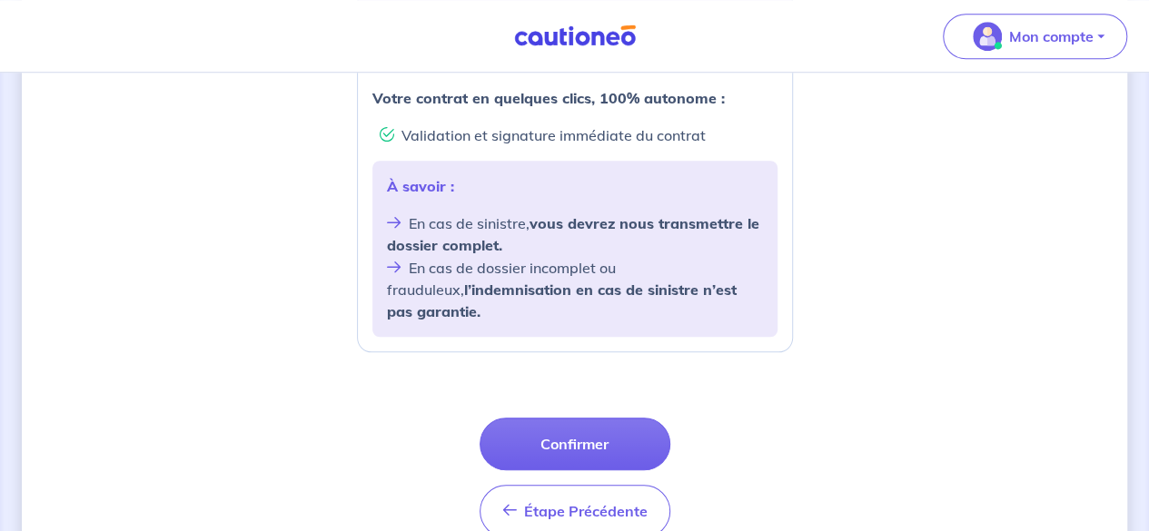
scroll to position [822, 0]
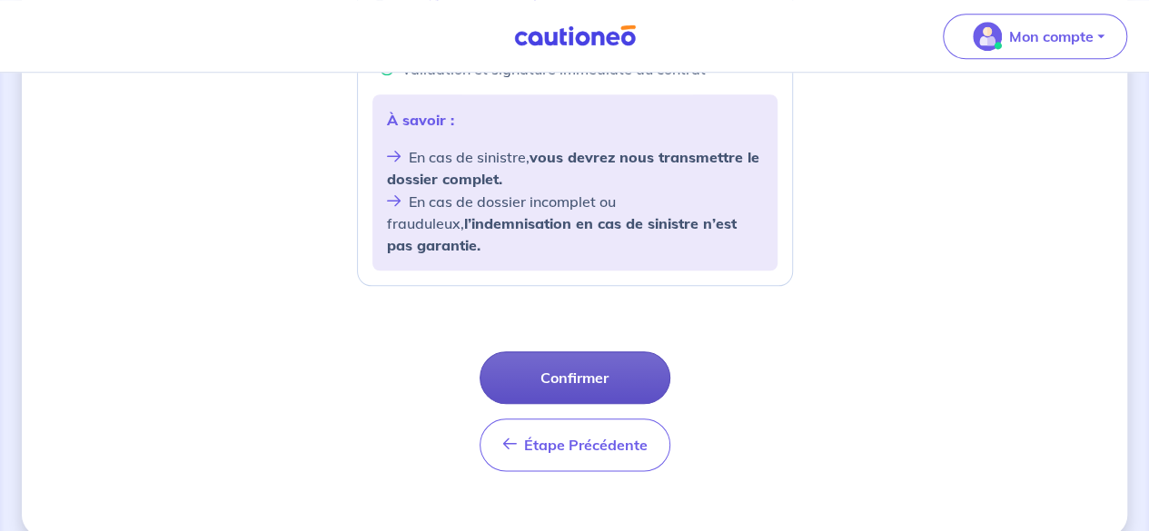
click at [605, 352] on button "Confirmer" at bounding box center [575, 378] width 191 height 53
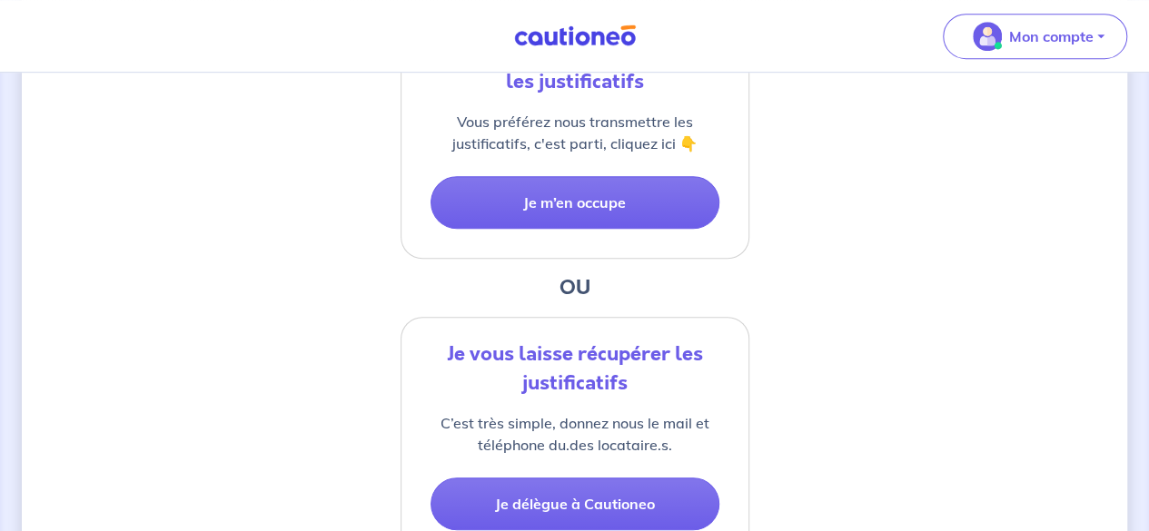
scroll to position [489, 0]
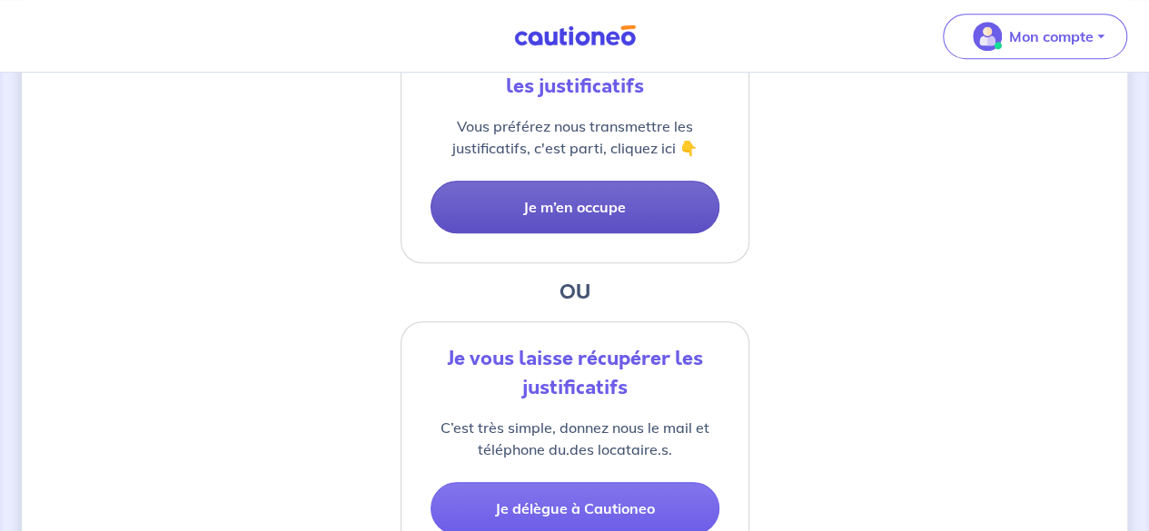
drag, startPoint x: 631, startPoint y: 220, endPoint x: 584, endPoint y: 212, distance: 47.9
click at [584, 212] on button "Je m’en occupe" at bounding box center [575, 207] width 289 height 53
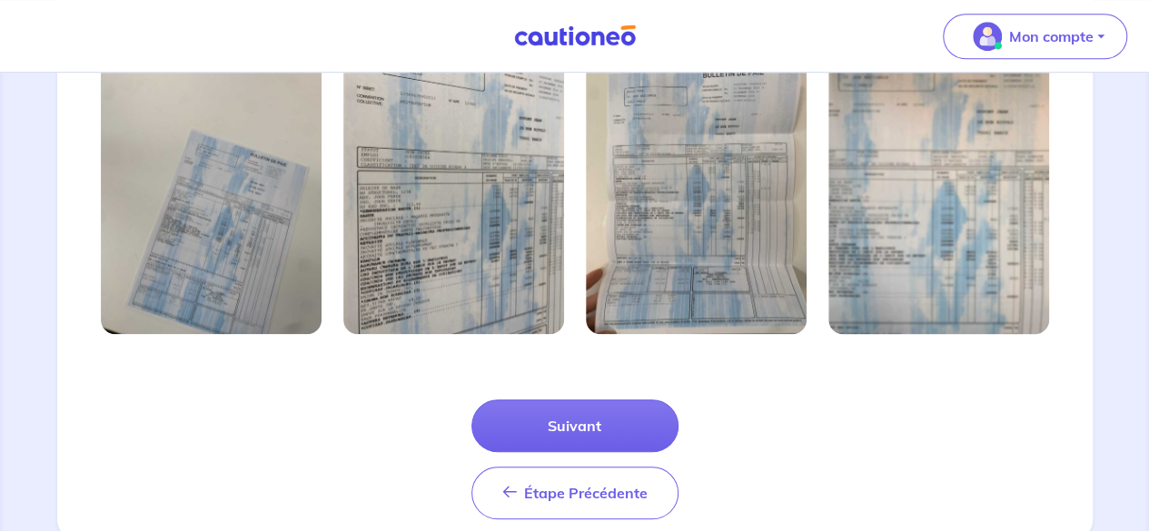
scroll to position [713, 0]
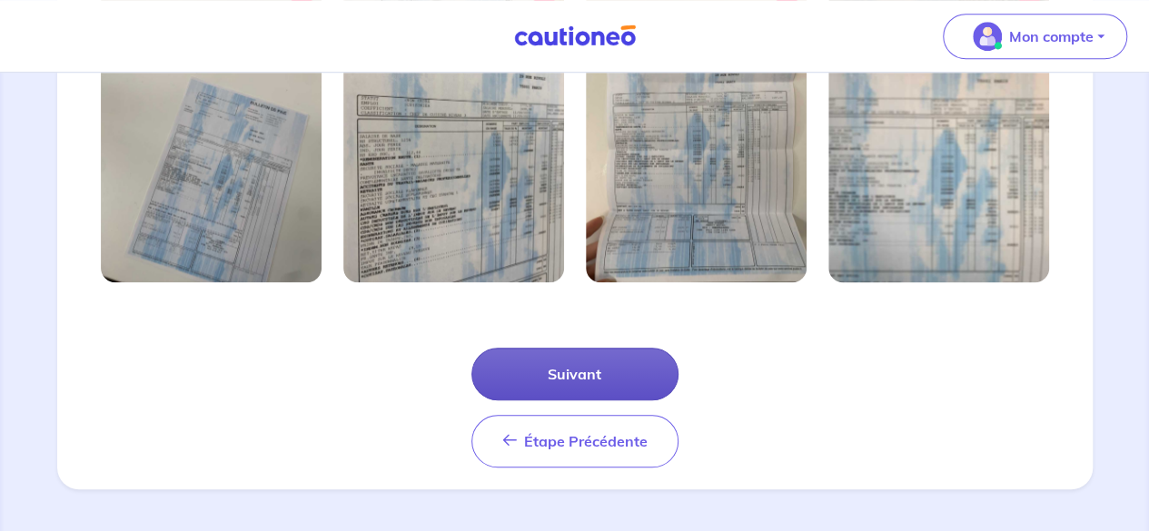
click at [569, 357] on button "Suivant" at bounding box center [574, 374] width 207 height 53
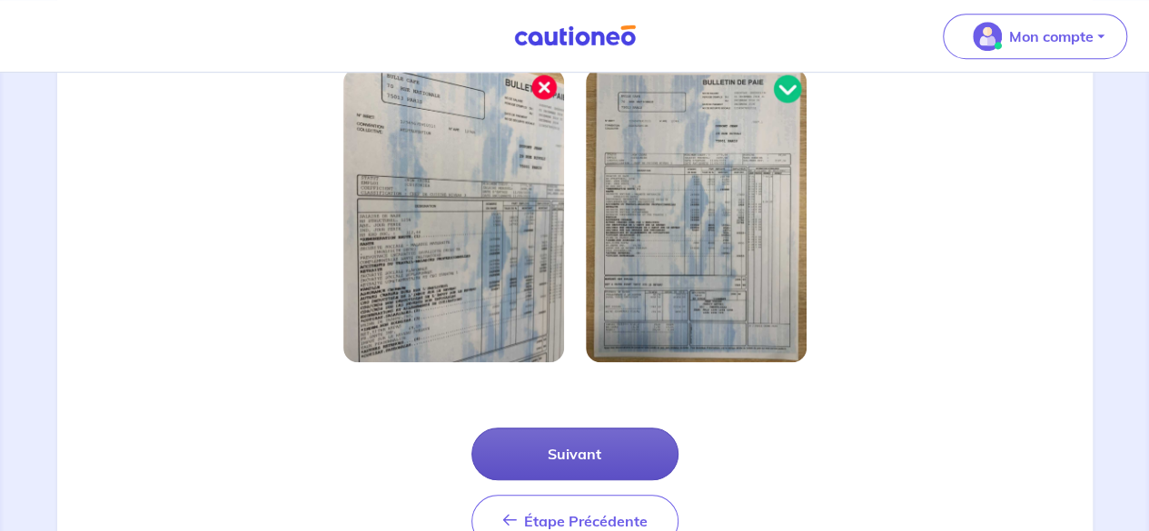
scroll to position [549, 0]
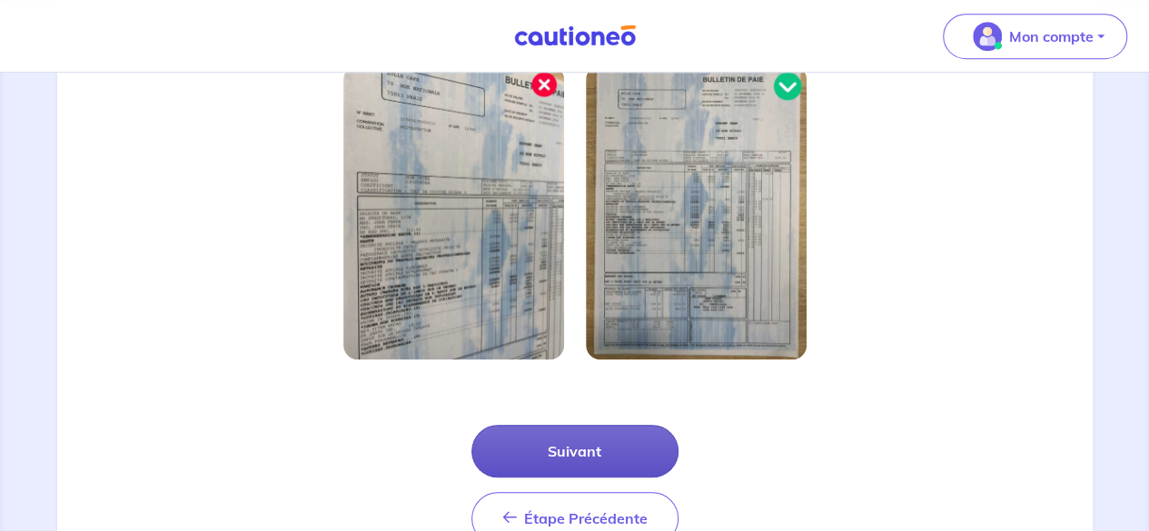
click at [550, 452] on button "Suivant" at bounding box center [574, 451] width 207 height 53
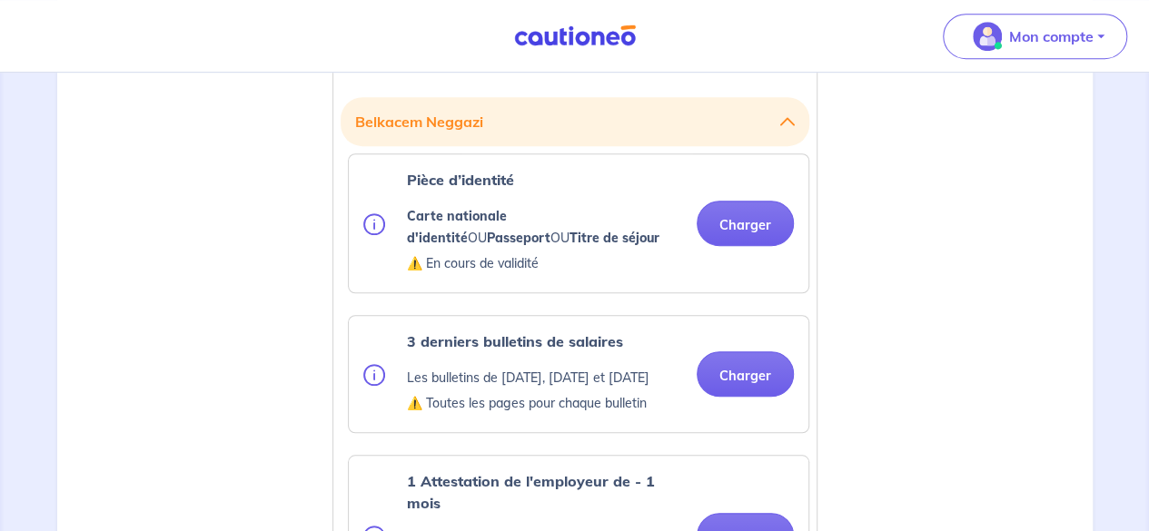
scroll to position [519, 0]
click at [738, 240] on button "Charger" at bounding box center [745, 222] width 97 height 45
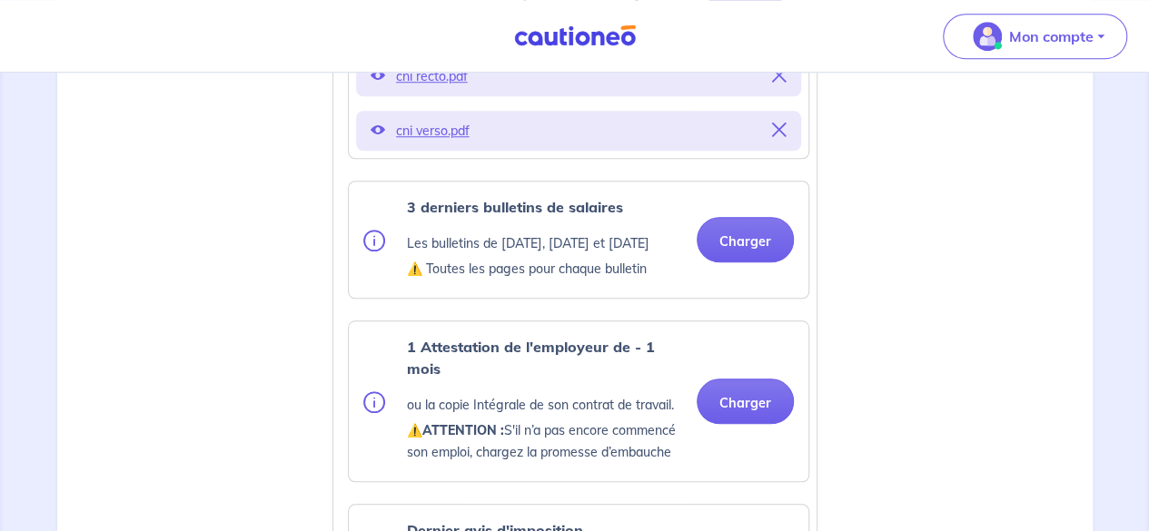
scroll to position [796, 0]
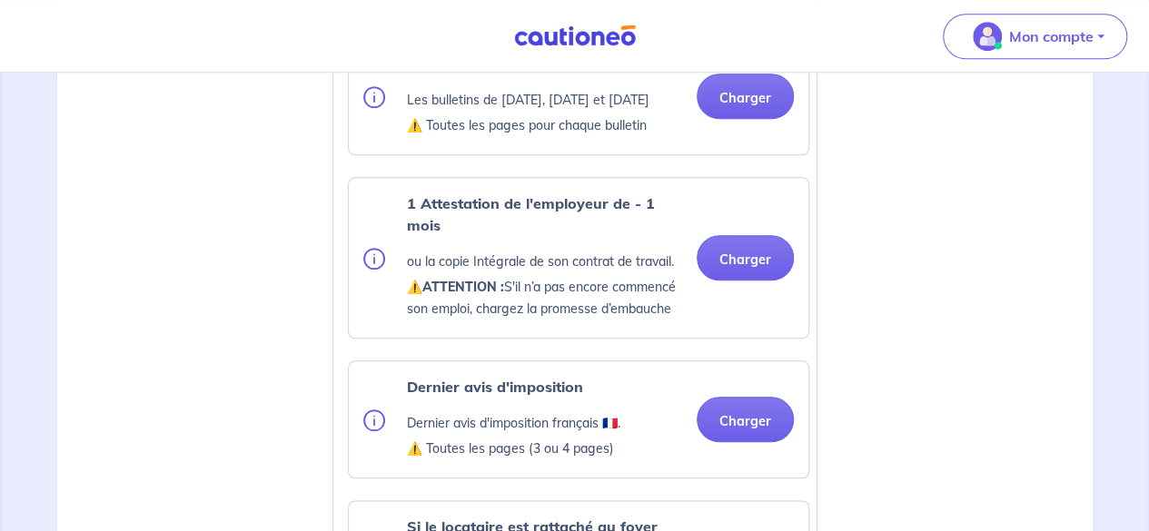
click at [744, 224] on div "1 Attestation de l'employeur de - 1 mois ou la copie Intégrale de son contrat d…" at bounding box center [578, 258] width 431 height 131
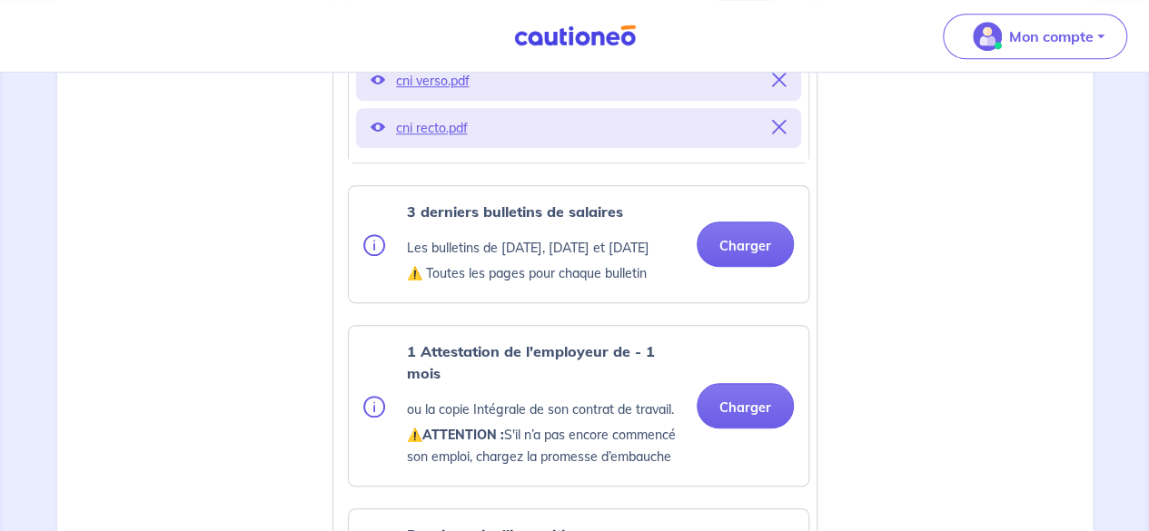
scroll to position [763, 0]
click at [750, 244] on button "Charger" at bounding box center [745, 245] width 97 height 45
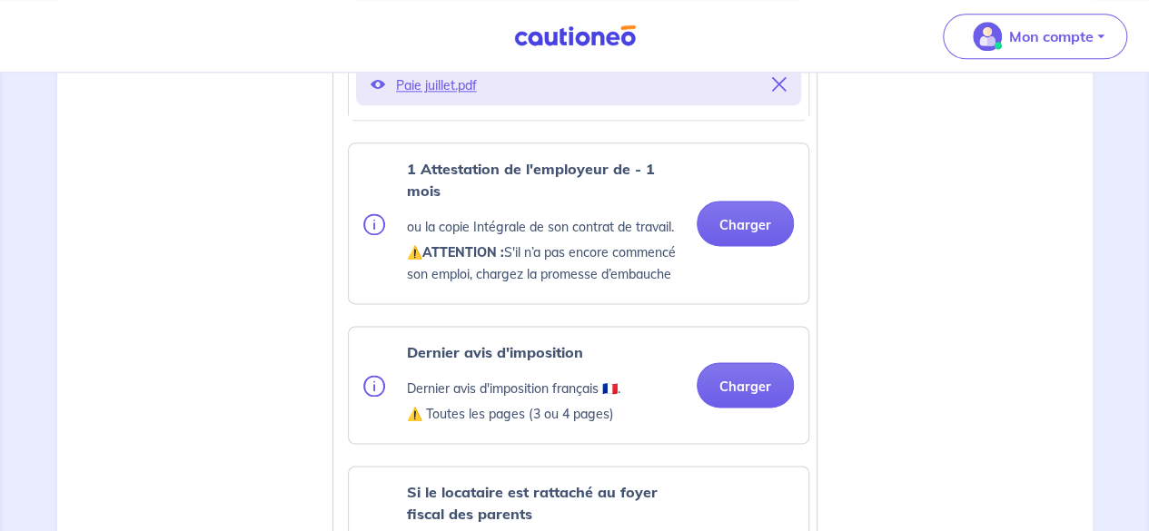
scroll to position [1111, 0]
click at [759, 245] on button "Charger" at bounding box center [745, 222] width 97 height 45
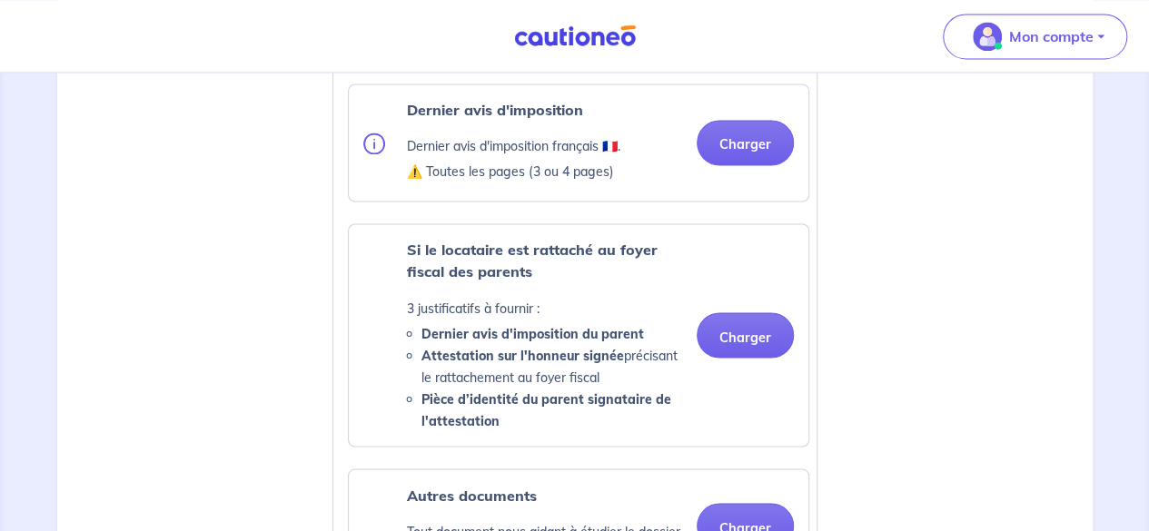
scroll to position [1423, 0]
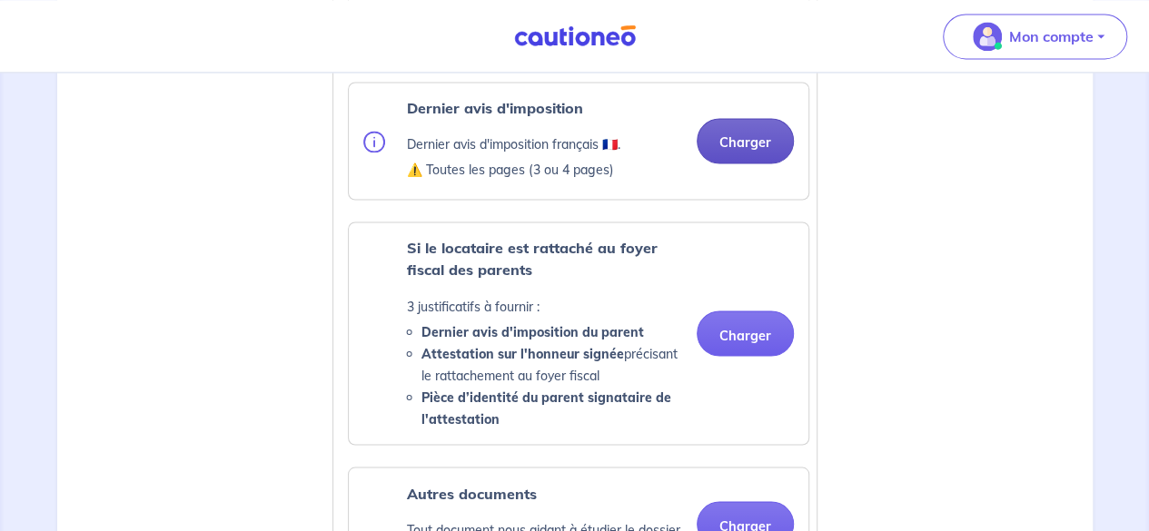
click at [779, 143] on button "Charger" at bounding box center [745, 140] width 97 height 45
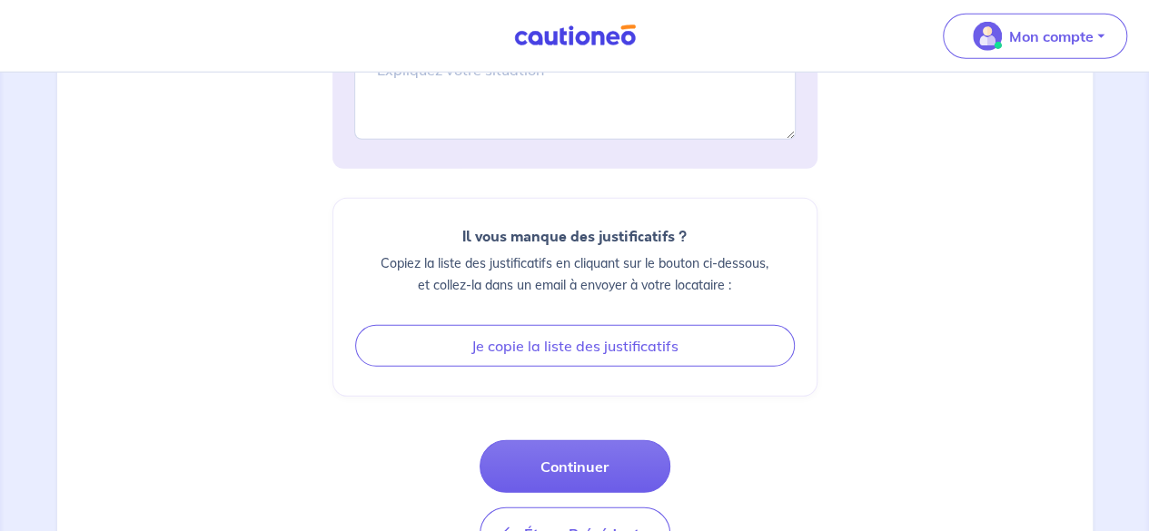
scroll to position [2584, 0]
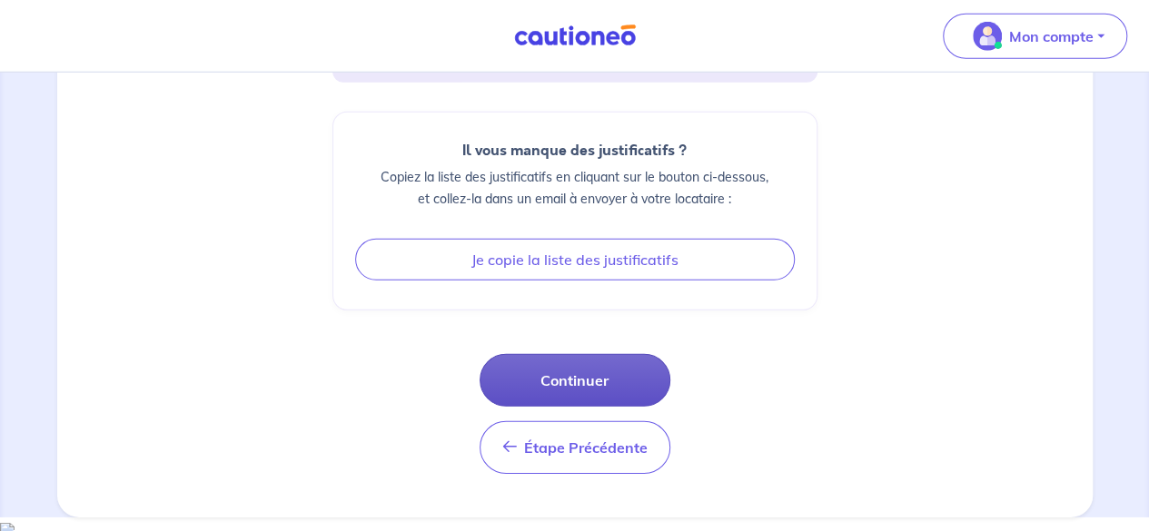
click at [626, 398] on button "Continuer" at bounding box center [575, 380] width 191 height 53
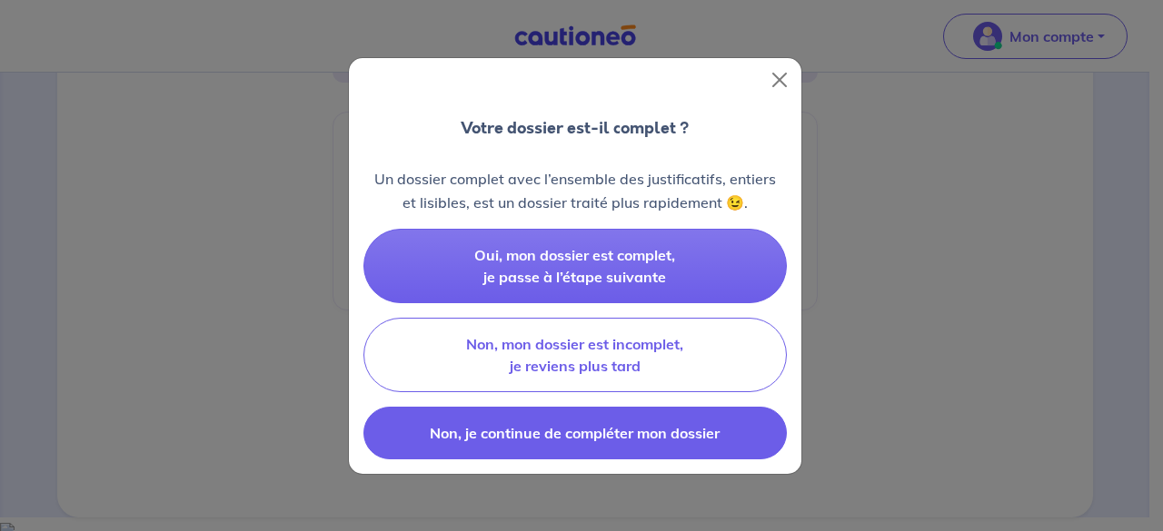
click at [599, 429] on span "Non, je continue de compléter mon dossier" at bounding box center [575, 433] width 290 height 18
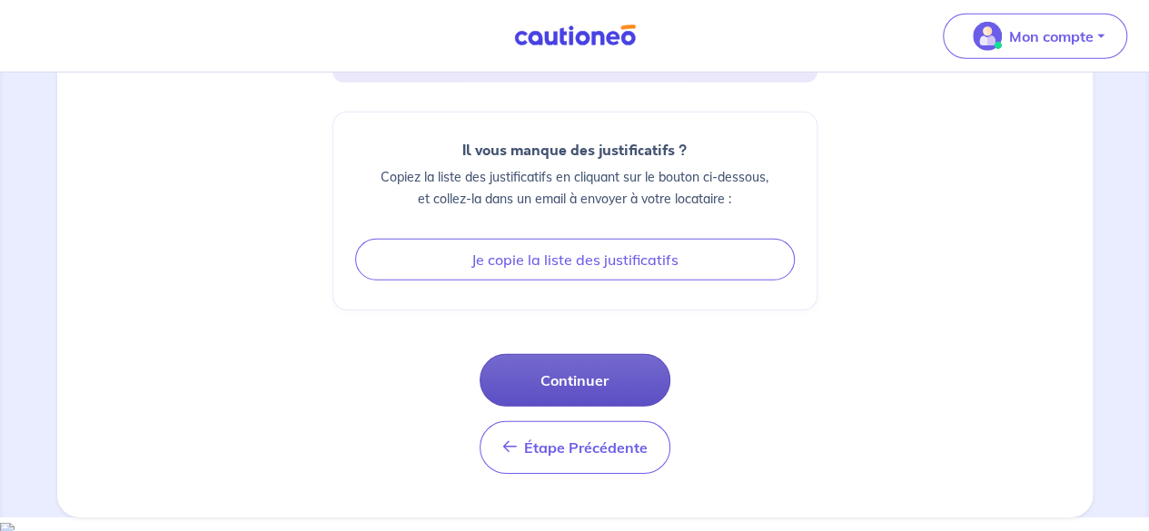
click at [589, 382] on button "Continuer" at bounding box center [575, 380] width 191 height 53
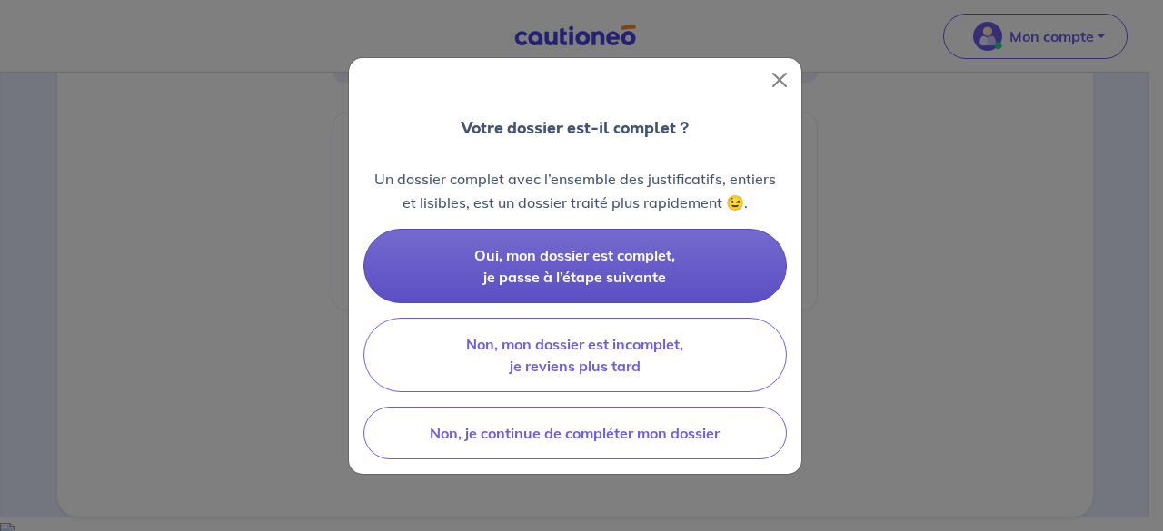
click at [638, 273] on span "Oui, mon dossier est complet, je passe à l’étape suivante" at bounding box center [574, 266] width 201 height 40
